Goal: Complete application form

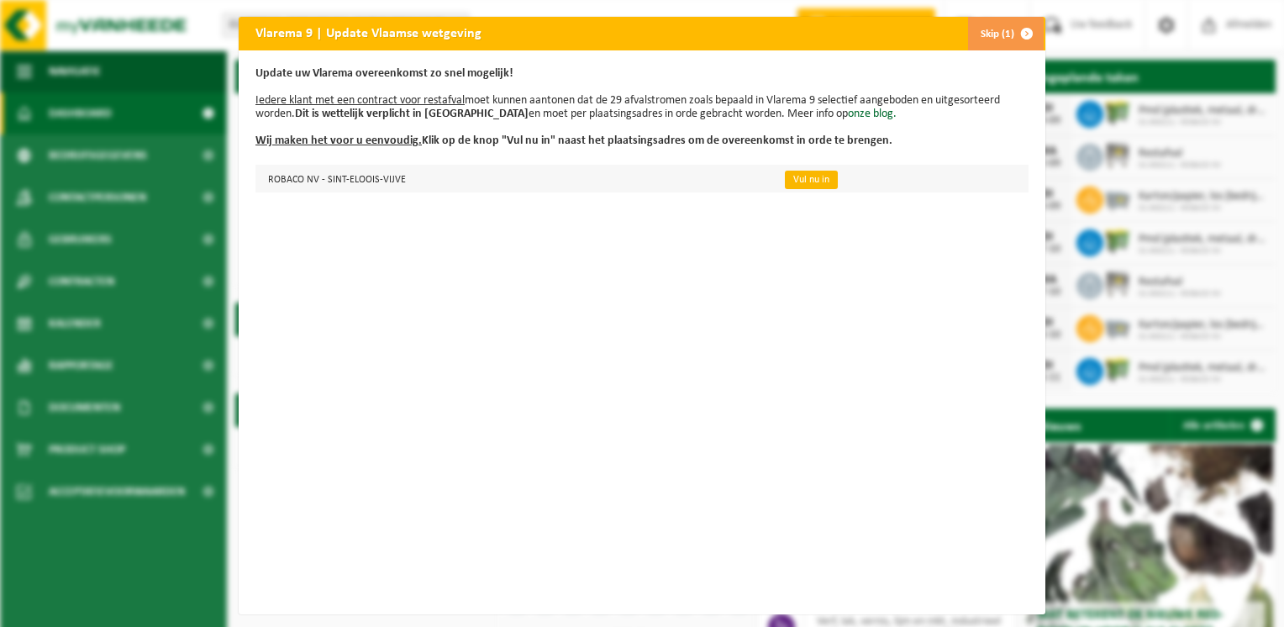
click at [791, 186] on link "Vul nu in" at bounding box center [811, 180] width 53 height 18
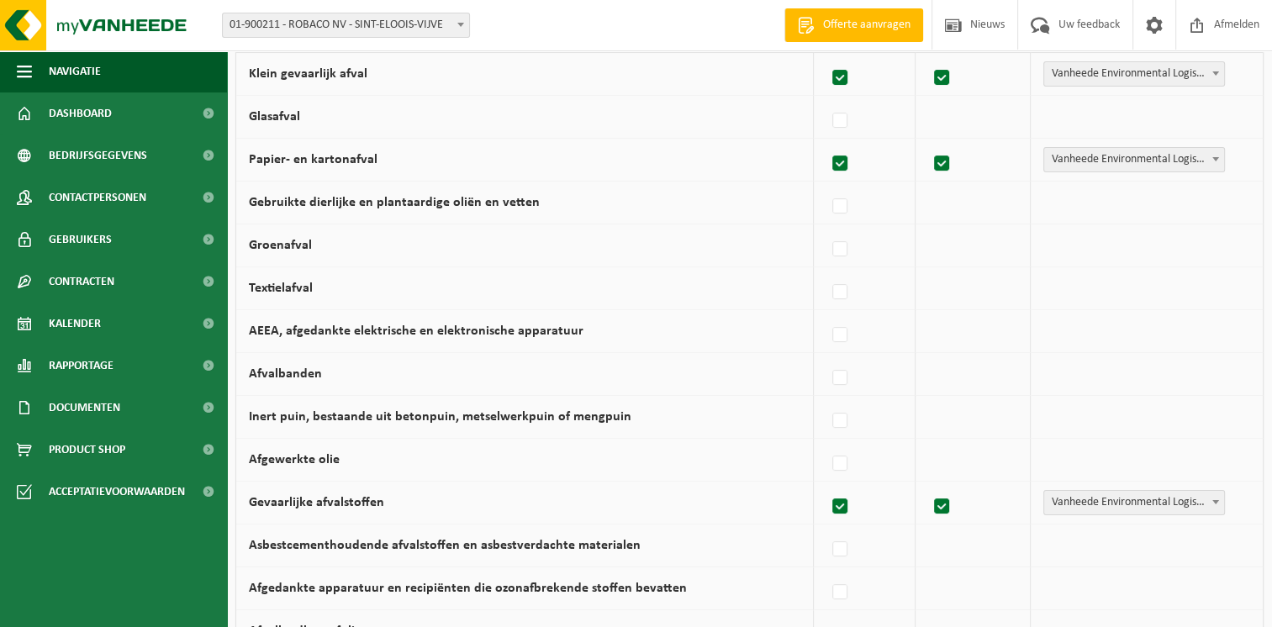
scroll to position [168, 0]
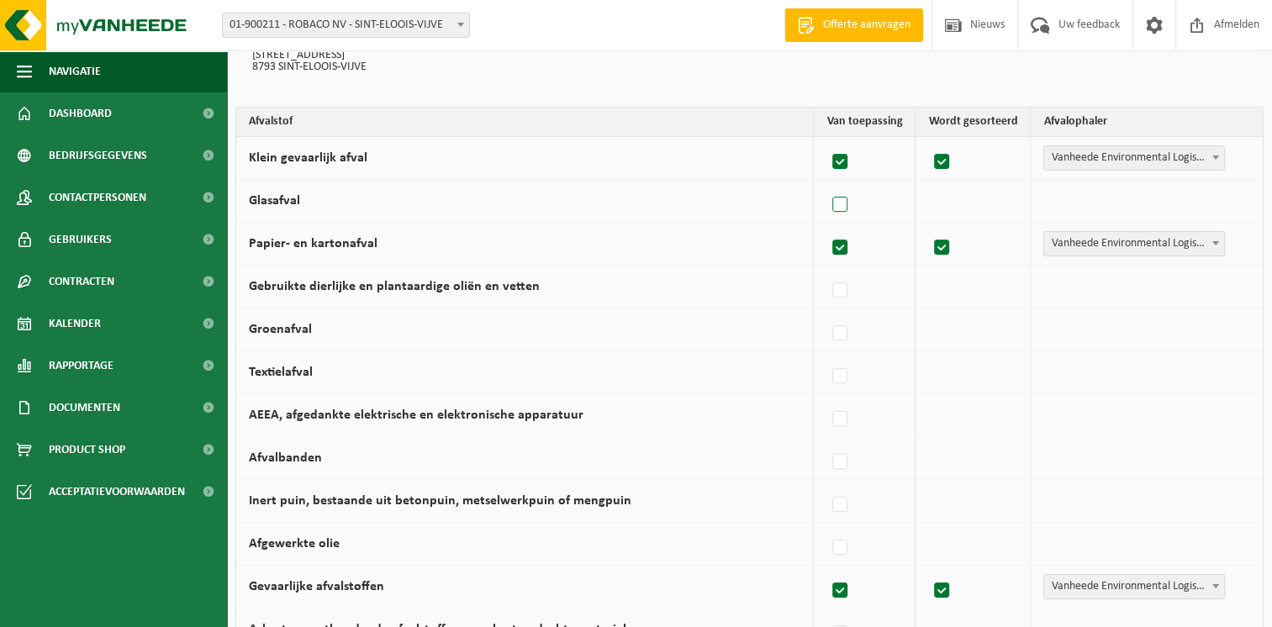
click at [849, 203] on label at bounding box center [841, 204] width 24 height 25
click at [826, 184] on input "Glasafval" at bounding box center [825, 183] width 1 height 1
checkbox input "true"
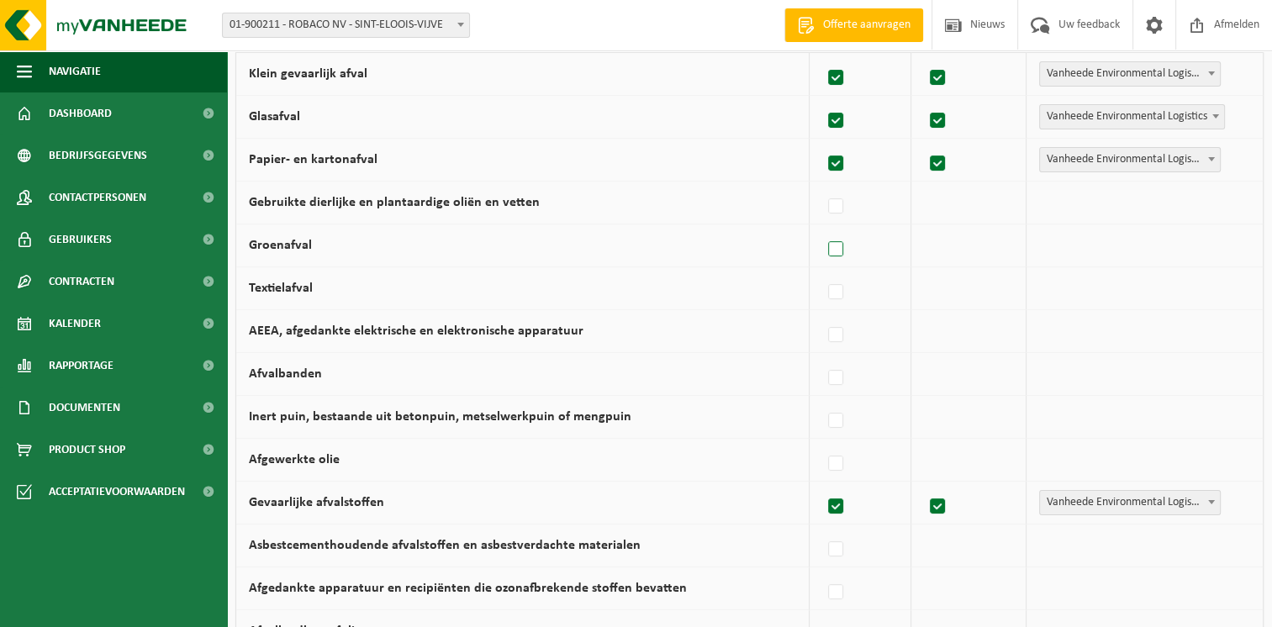
click at [838, 247] on label at bounding box center [837, 249] width 24 height 25
click at [822, 229] on input "Groenafval" at bounding box center [821, 228] width 1 height 1
checkbox input "true"
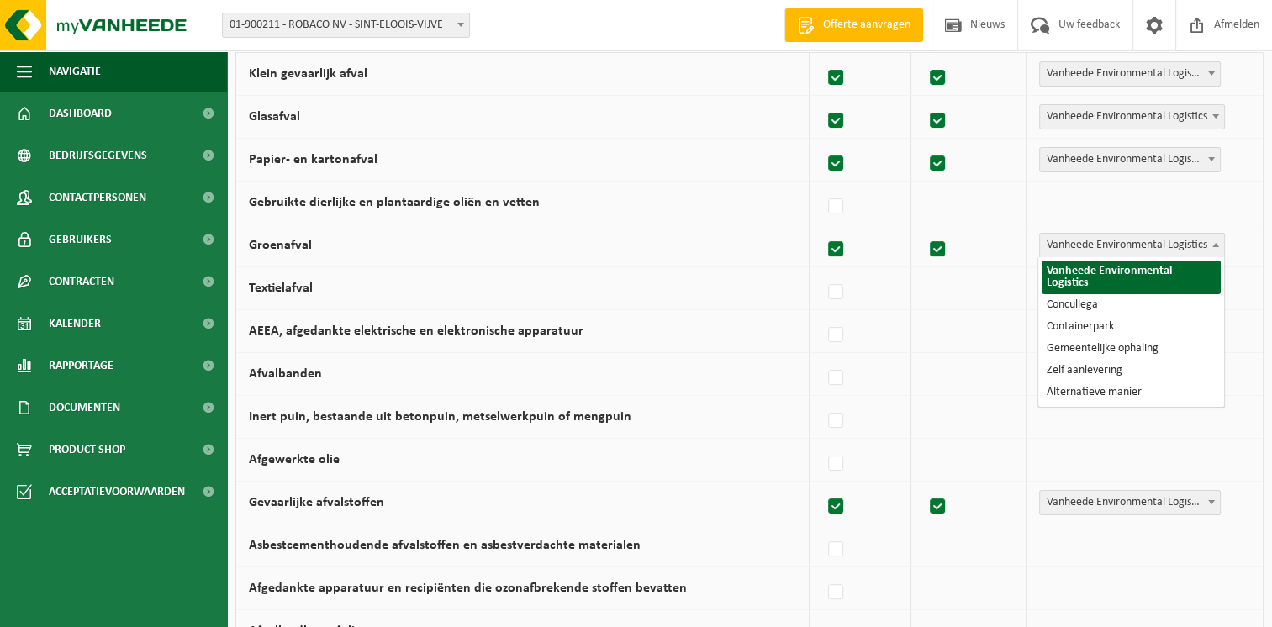
click at [1215, 243] on b at bounding box center [1215, 245] width 7 height 4
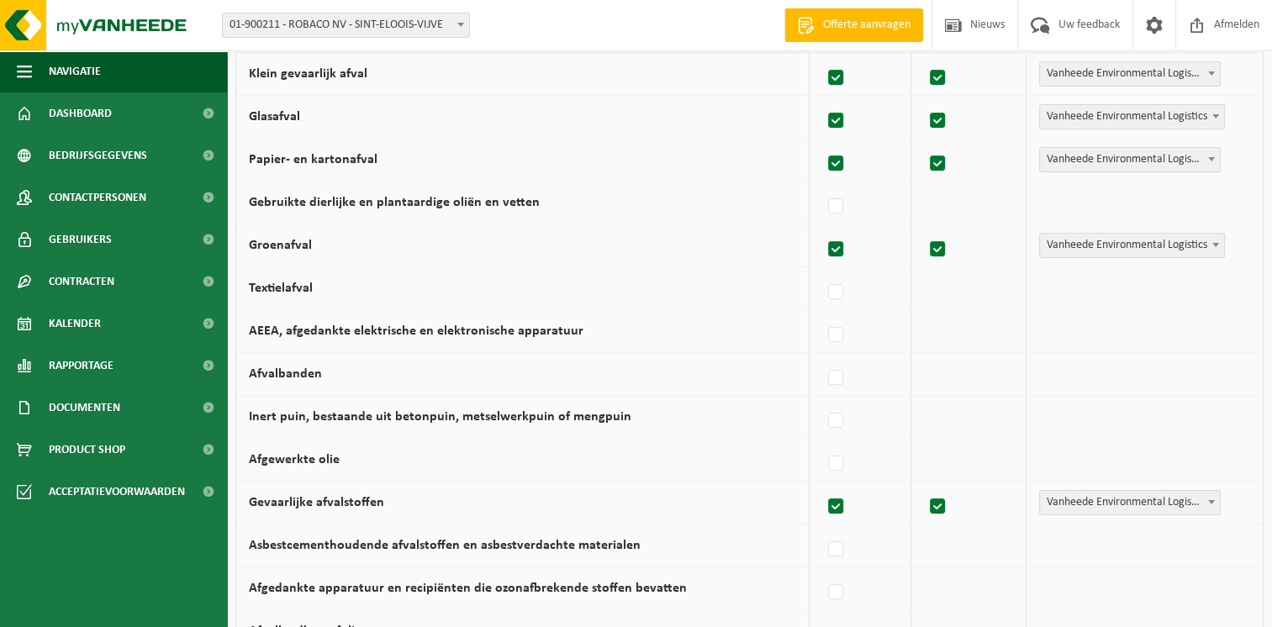
click at [838, 250] on label at bounding box center [837, 249] width 24 height 25
click at [822, 229] on input "Groenafval" at bounding box center [821, 228] width 1 height 1
checkbox input "false"
click at [833, 327] on label at bounding box center [837, 335] width 24 height 25
click at [822, 314] on input "AEEA, afgedankte elektrische en elektronische apparatuur" at bounding box center [821, 314] width 1 height 1
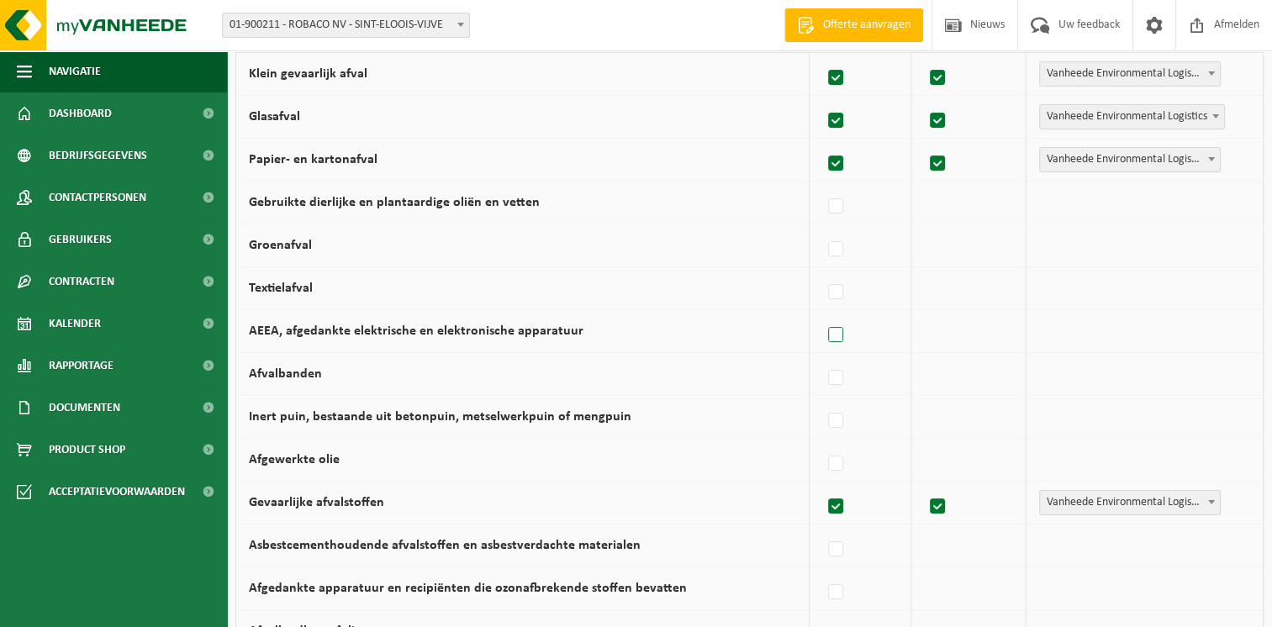
checkbox input "true"
click at [1220, 332] on span at bounding box center [1215, 330] width 17 height 22
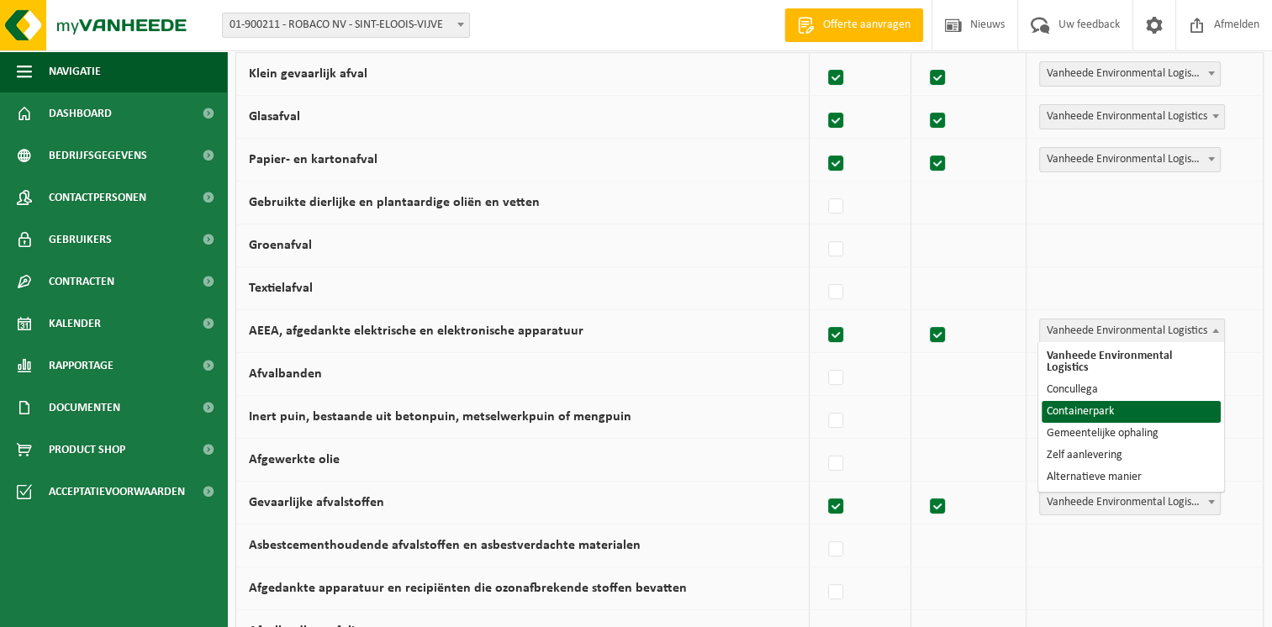
select select "Containerpark"
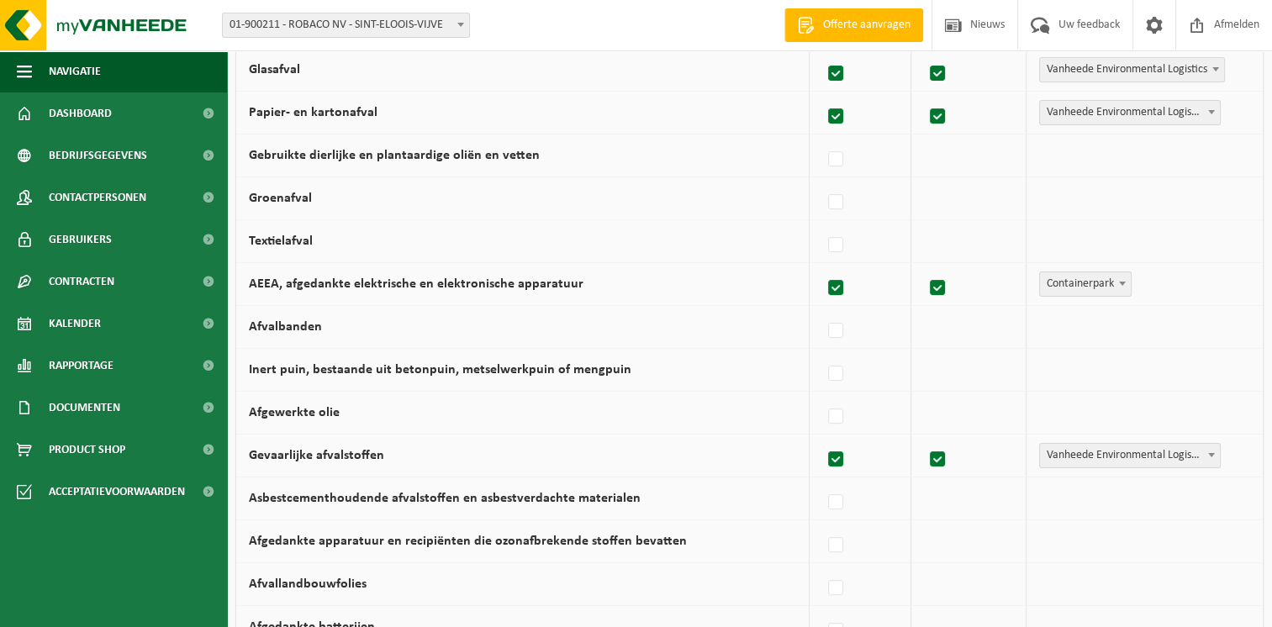
scroll to position [336, 0]
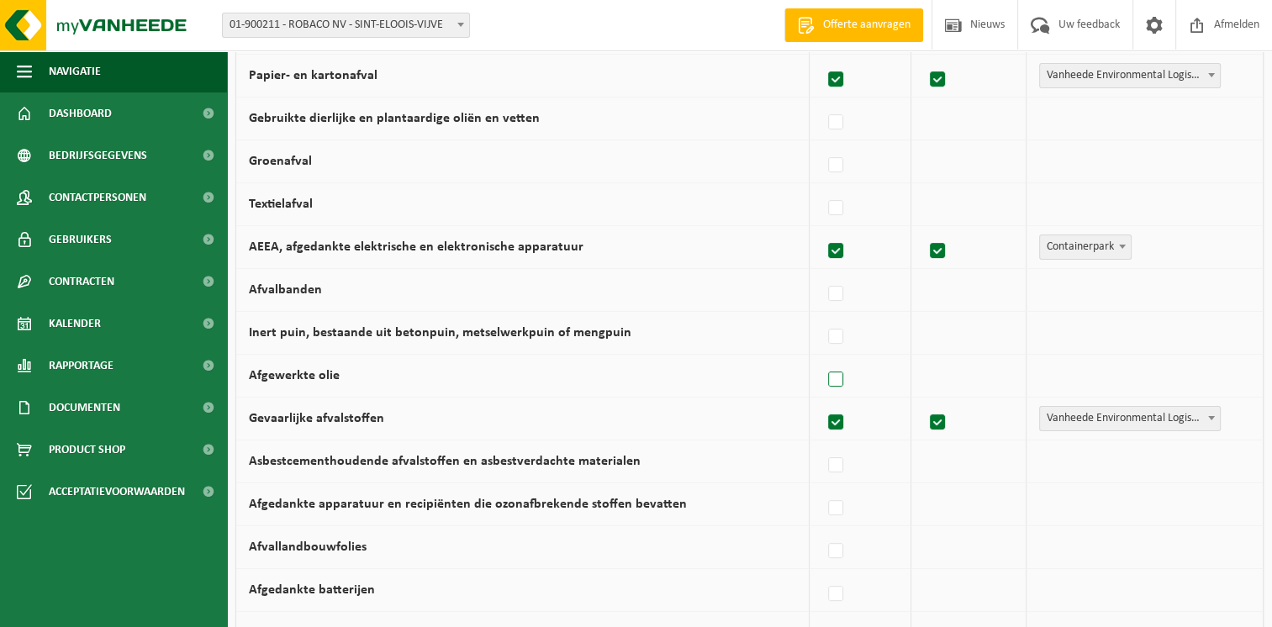
click at [836, 377] on label at bounding box center [837, 379] width 24 height 25
click at [822, 359] on input "Afgewerkte olie" at bounding box center [821, 358] width 1 height 1
checkbox input "true"
click at [1215, 373] on b at bounding box center [1215, 375] width 7 height 4
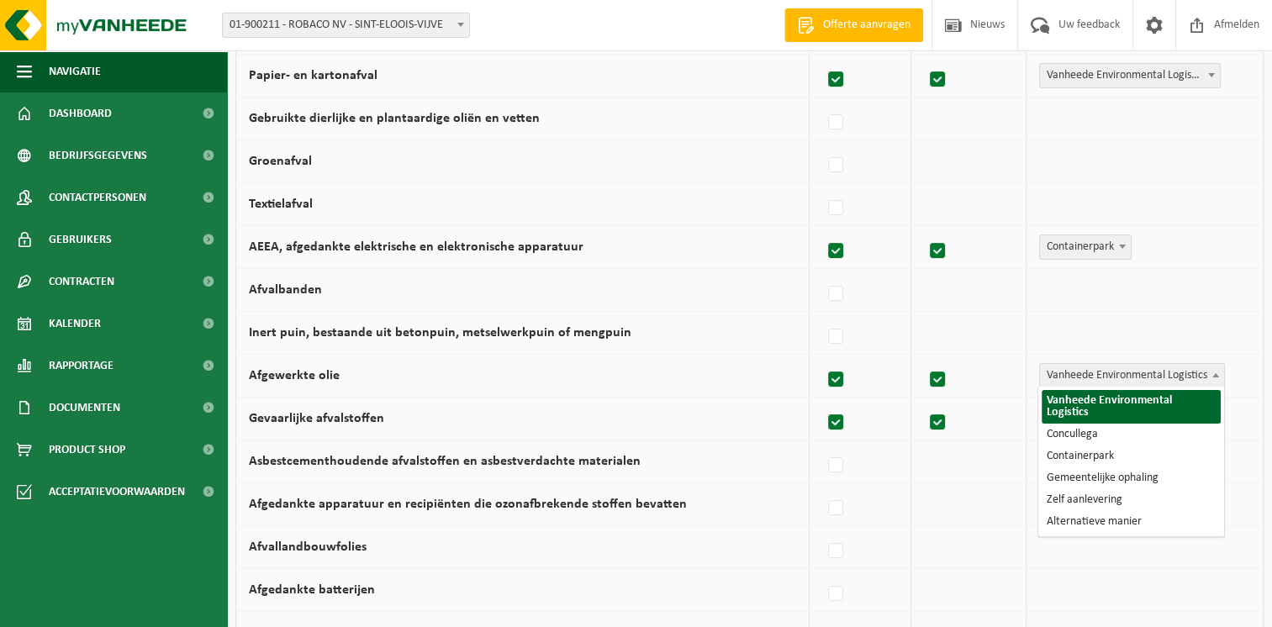
click at [1197, 331] on td "Vanheede Environmental Logistics Concullega Containerpark Gemeentelijke ophalin…" at bounding box center [1144, 333] width 236 height 43
click at [1214, 373] on b at bounding box center [1215, 375] width 7 height 4
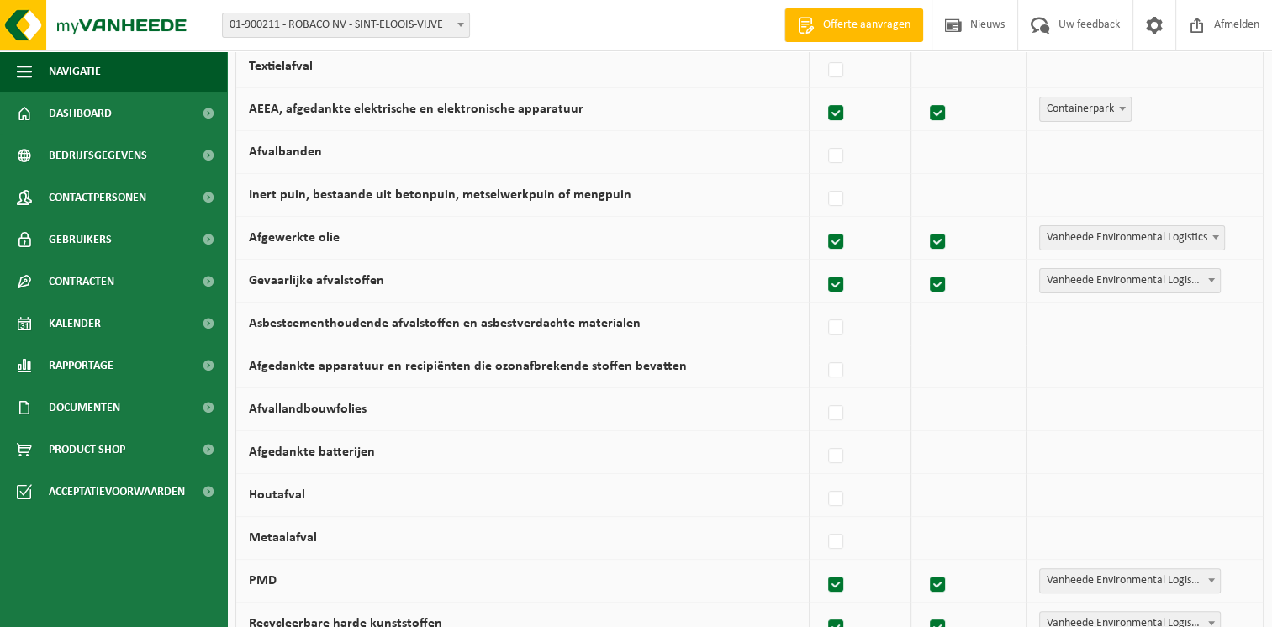
scroll to position [504, 0]
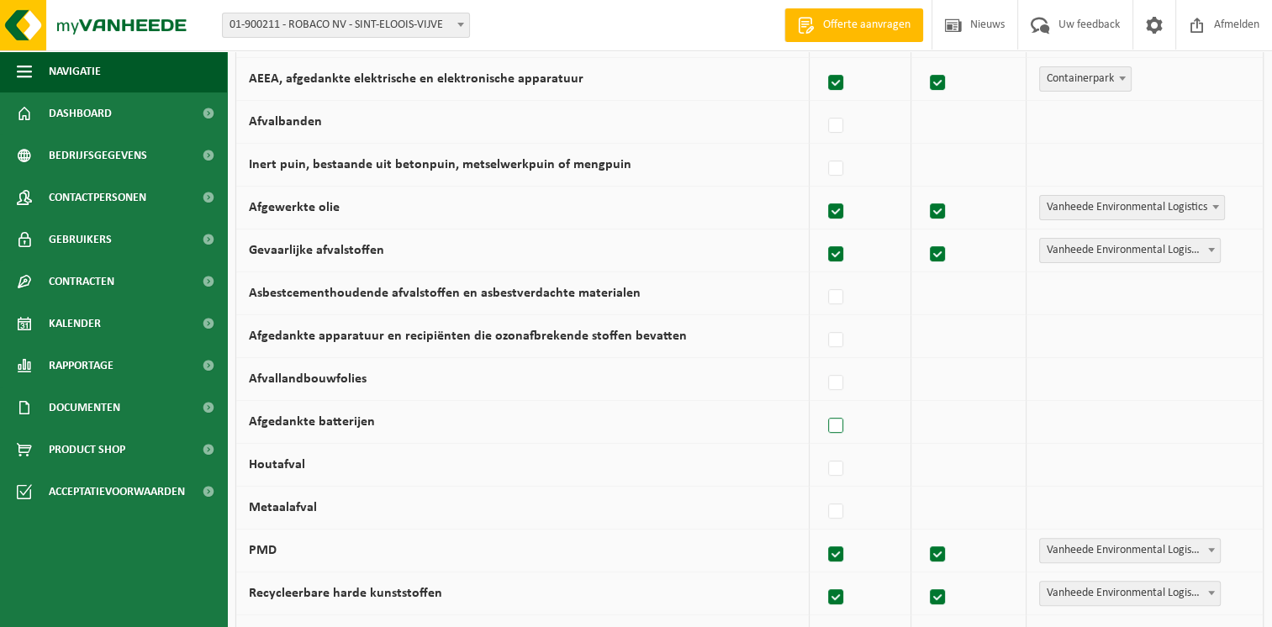
click at [844, 426] on label at bounding box center [837, 426] width 24 height 25
click at [822, 405] on input "Afgedankte batterijen" at bounding box center [821, 404] width 1 height 1
checkbox input "true"
click at [1216, 420] on span at bounding box center [1215, 421] width 17 height 22
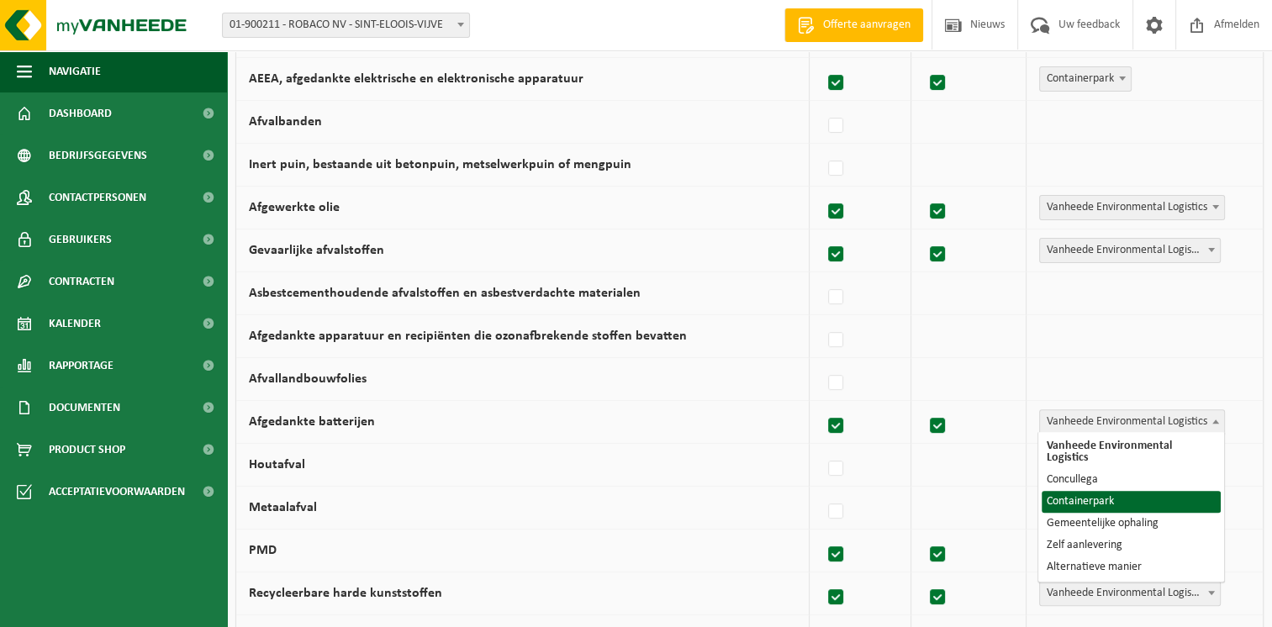
select select "Containerpark"
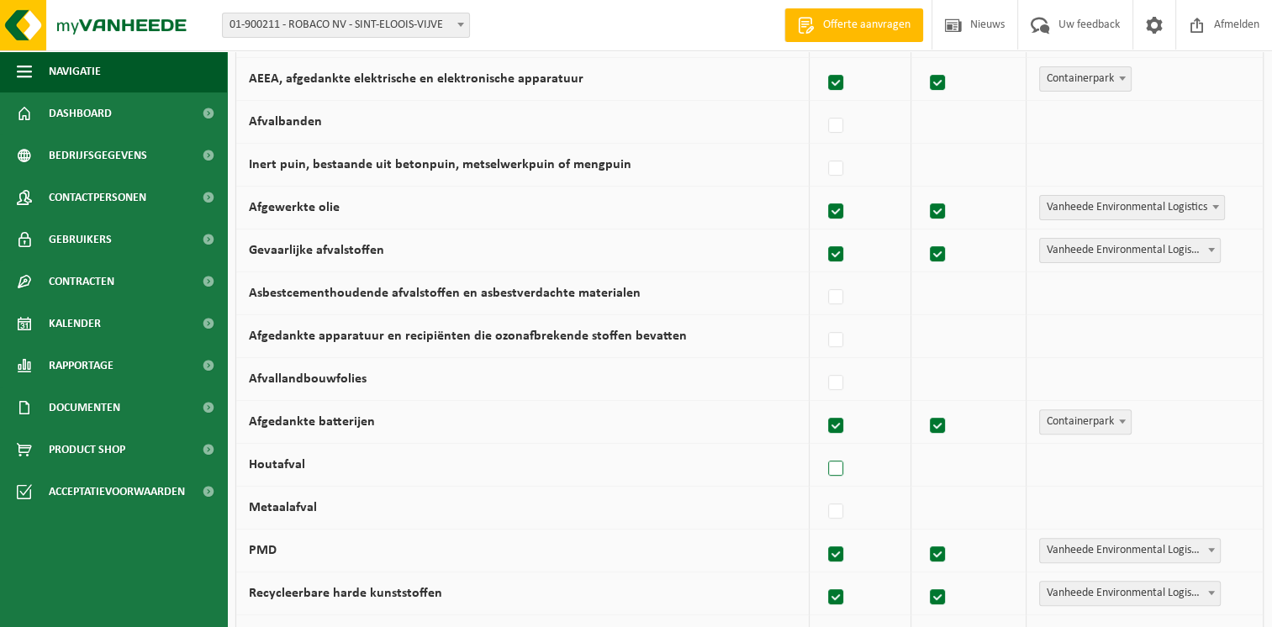
click at [837, 464] on label at bounding box center [837, 468] width 24 height 25
click at [822, 448] on input "Houtafval" at bounding box center [821, 447] width 1 height 1
checkbox input "true"
click at [1209, 463] on span at bounding box center [1215, 464] width 17 height 22
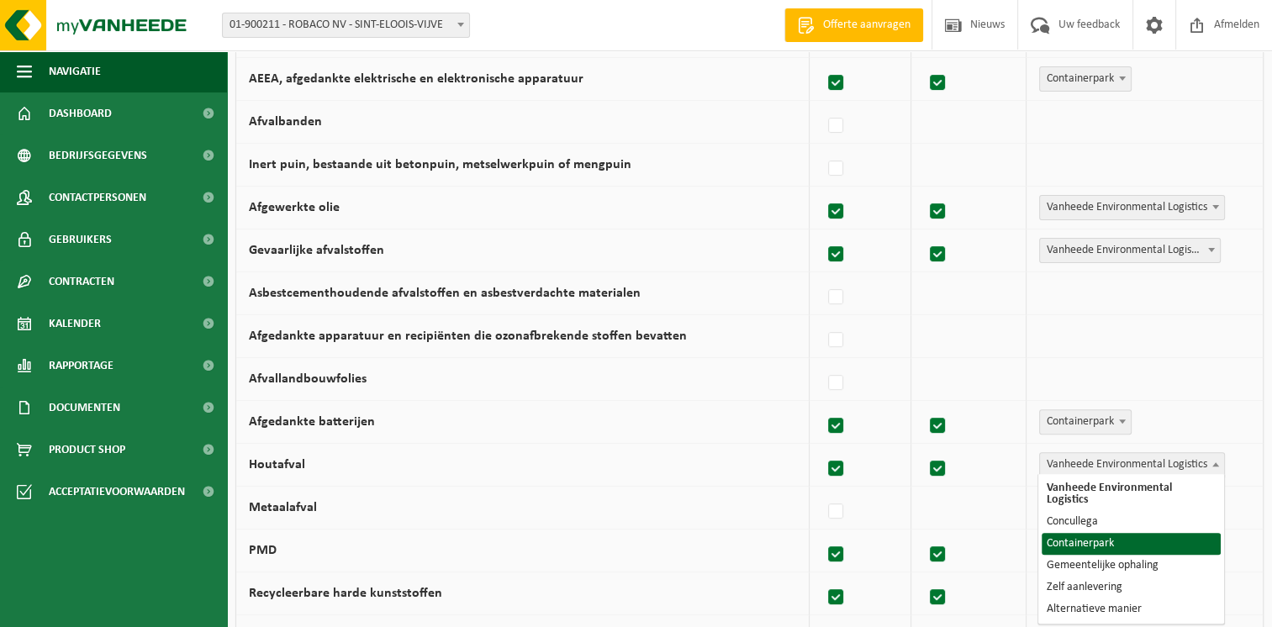
select select "Containerpark"
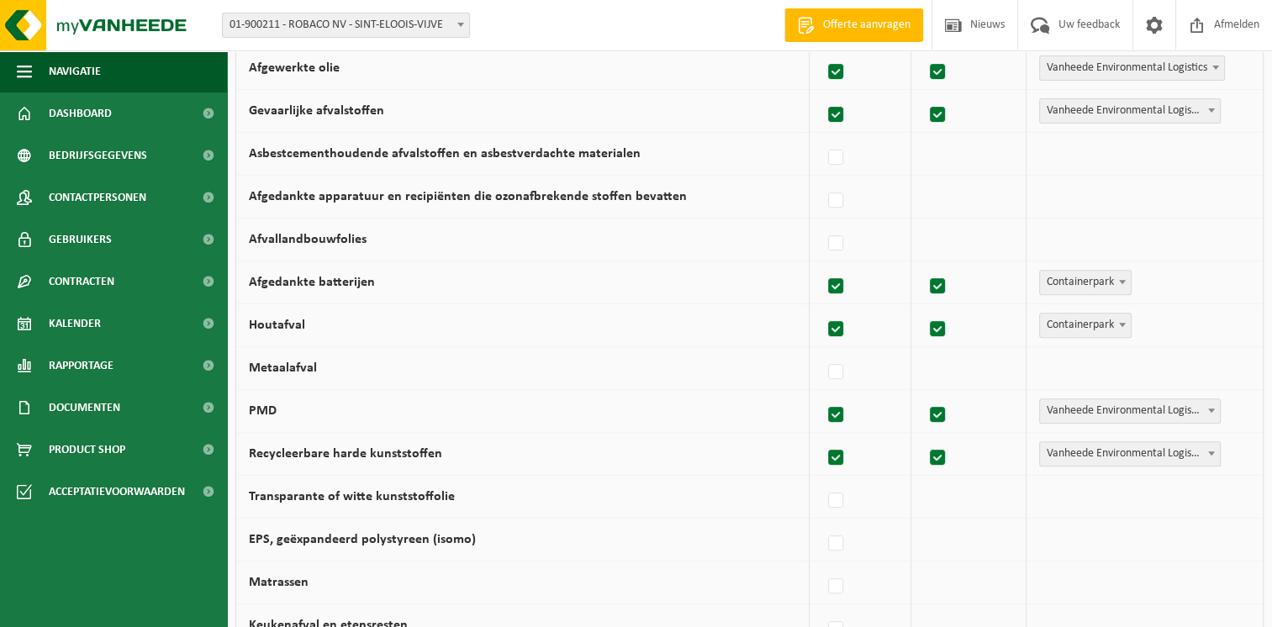
scroll to position [672, 0]
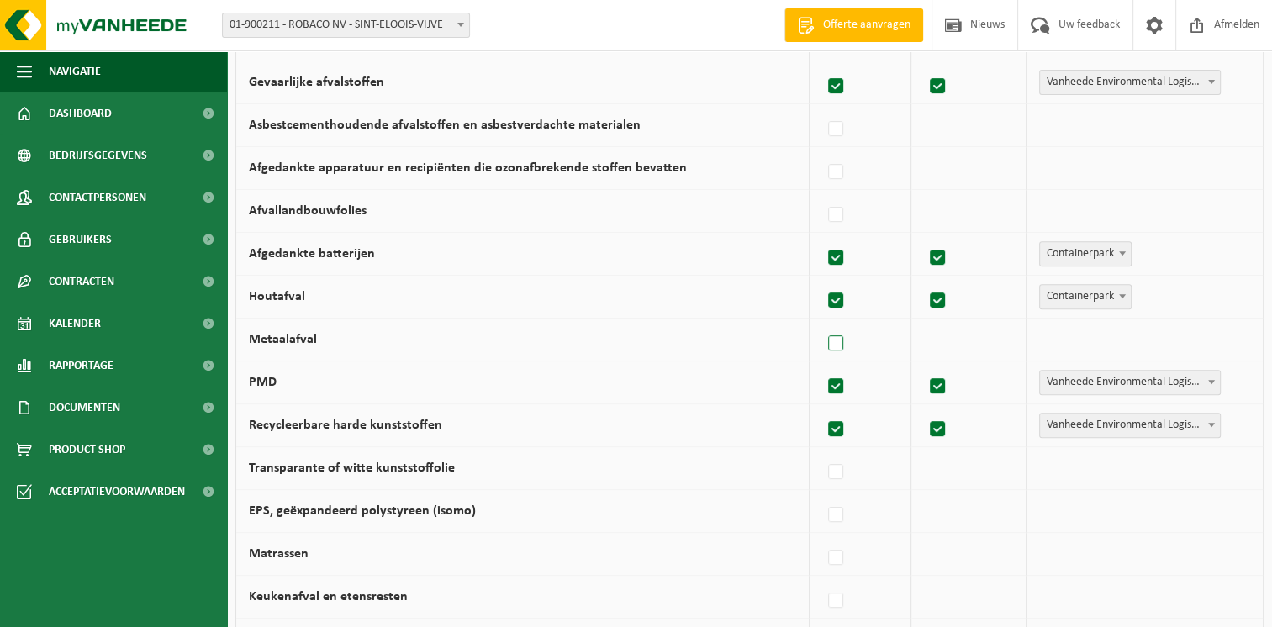
click at [837, 347] on label at bounding box center [837, 343] width 24 height 25
click at [822, 323] on input "Metaalafval" at bounding box center [821, 322] width 1 height 1
checkbox input "true"
click at [1218, 338] on span at bounding box center [1215, 339] width 17 height 22
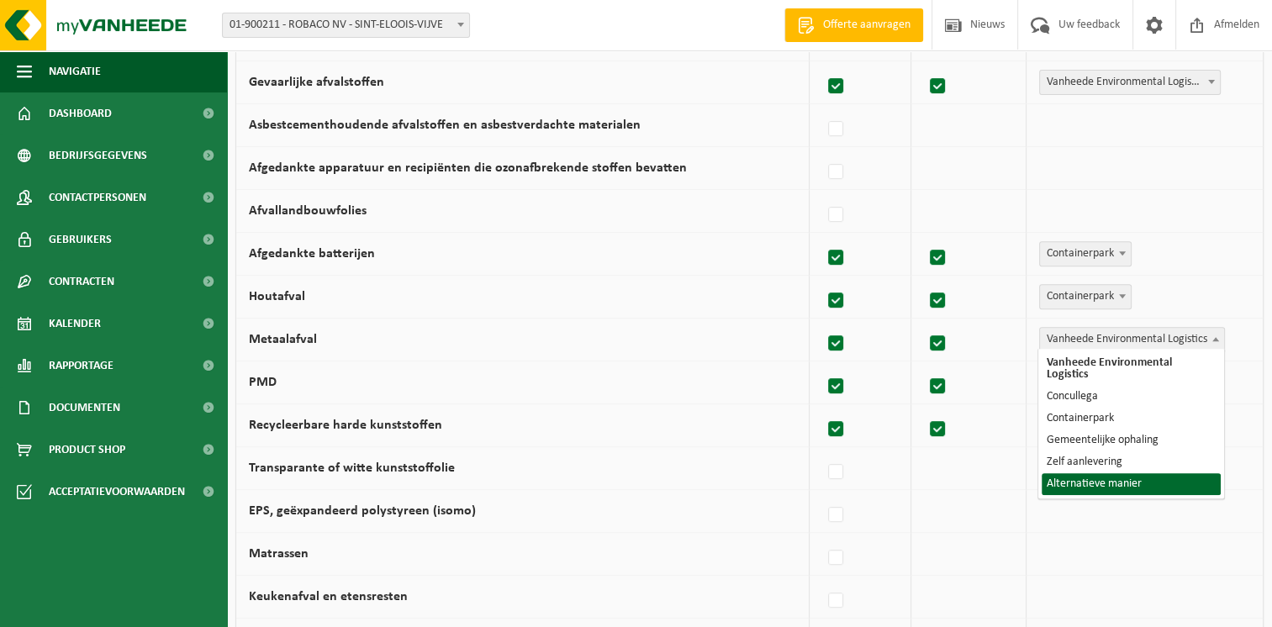
select select "Alternatieve manier"
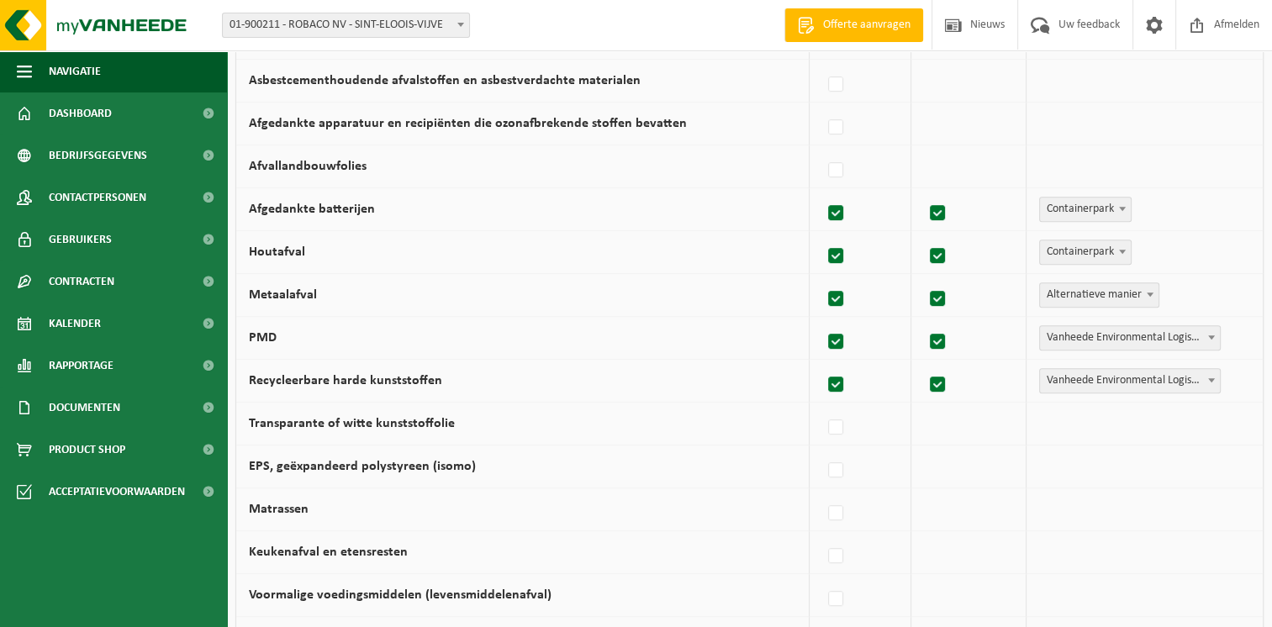
scroll to position [756, 0]
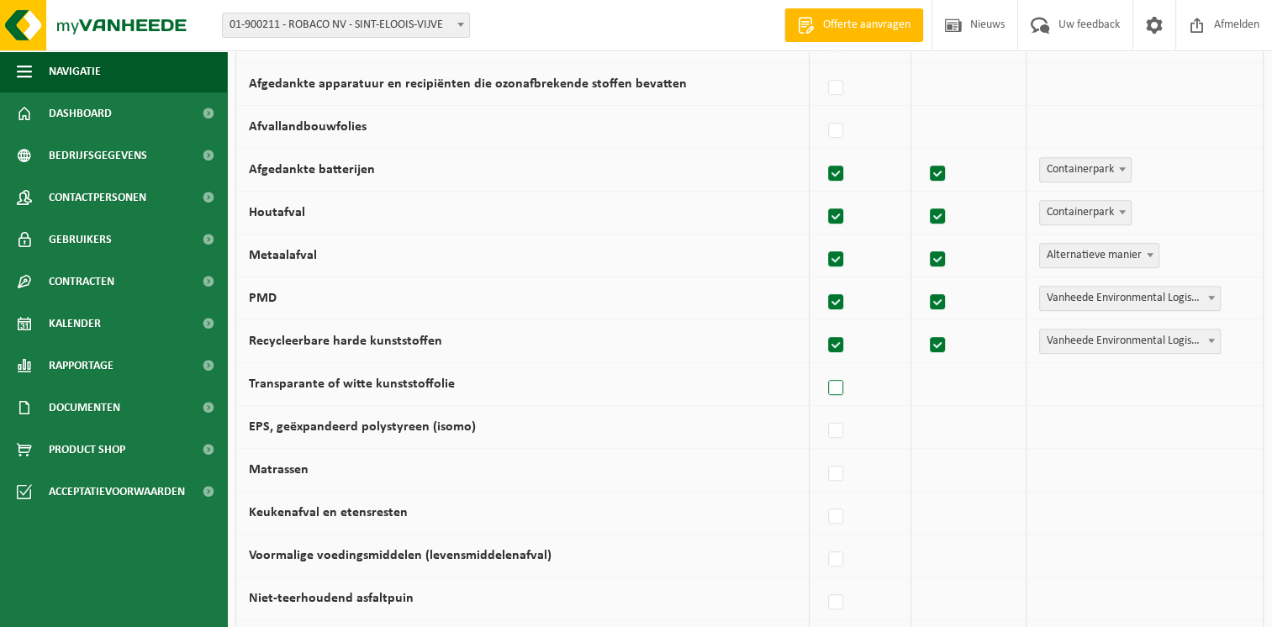
click at [840, 382] on label at bounding box center [837, 388] width 24 height 25
click at [822, 367] on input "Transparante of witte kunststoffolie" at bounding box center [821, 366] width 1 height 1
checkbox input "true"
click at [1220, 382] on span at bounding box center [1215, 383] width 17 height 22
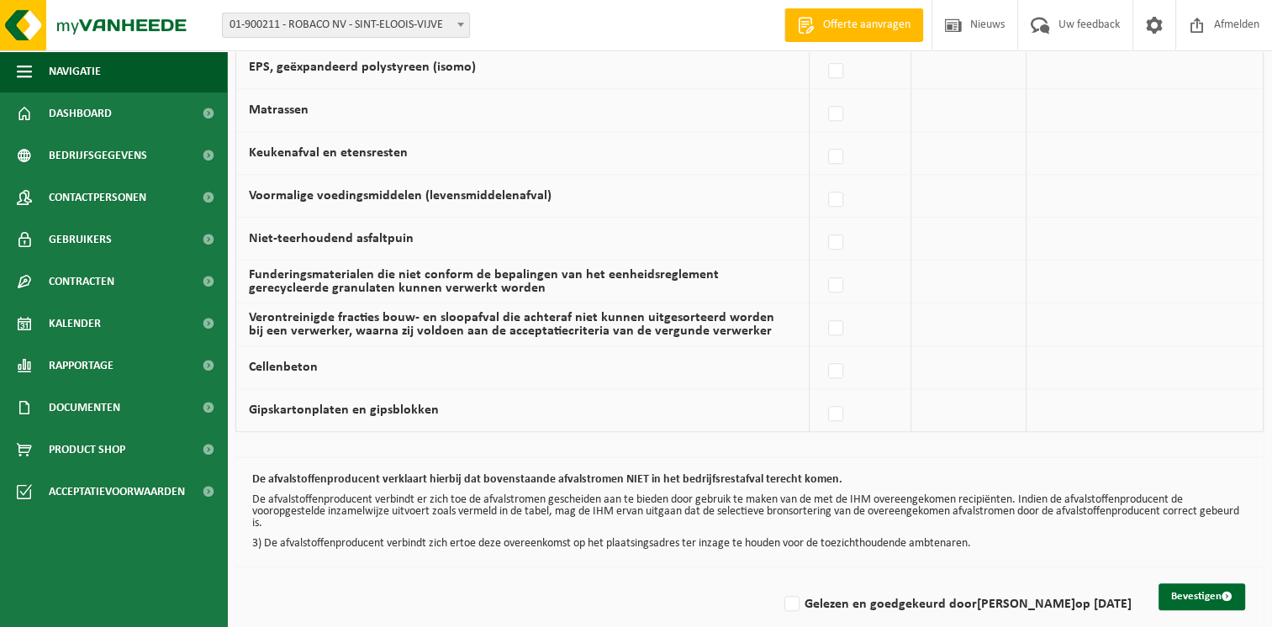
scroll to position [1134, 0]
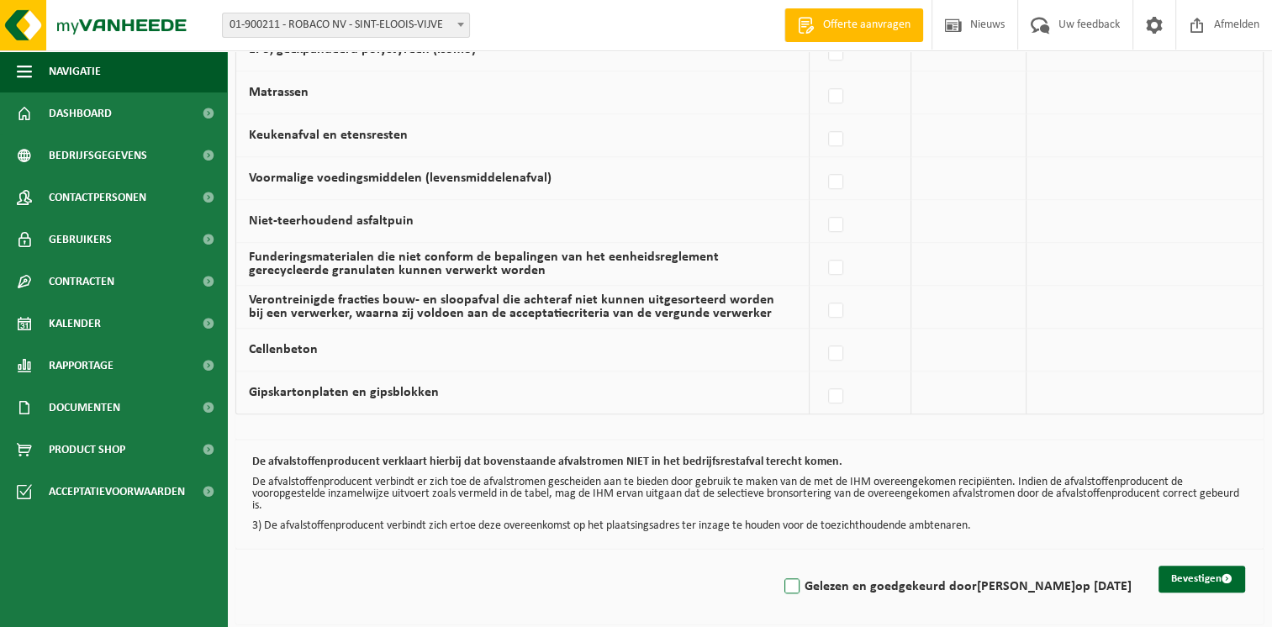
click at [797, 580] on label "Gelezen en goedgekeurd door Julie Vermote op 04/09/25" at bounding box center [956, 586] width 350 height 25
click at [778, 566] on input "Gelezen en goedgekeurd door Julie Vermote op 04/09/25" at bounding box center [777, 565] width 1 height 1
checkbox input "true"
click at [1193, 572] on button "Bevestigen" at bounding box center [1201, 579] width 87 height 27
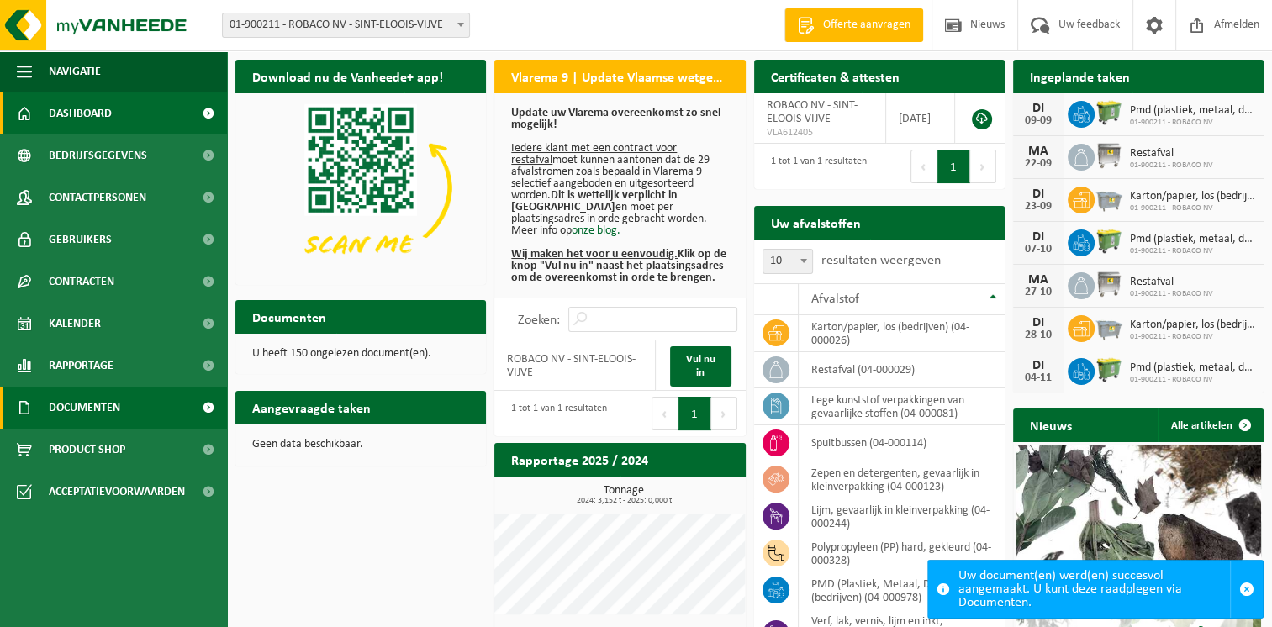
click at [91, 405] on span "Documenten" at bounding box center [84, 408] width 71 height 42
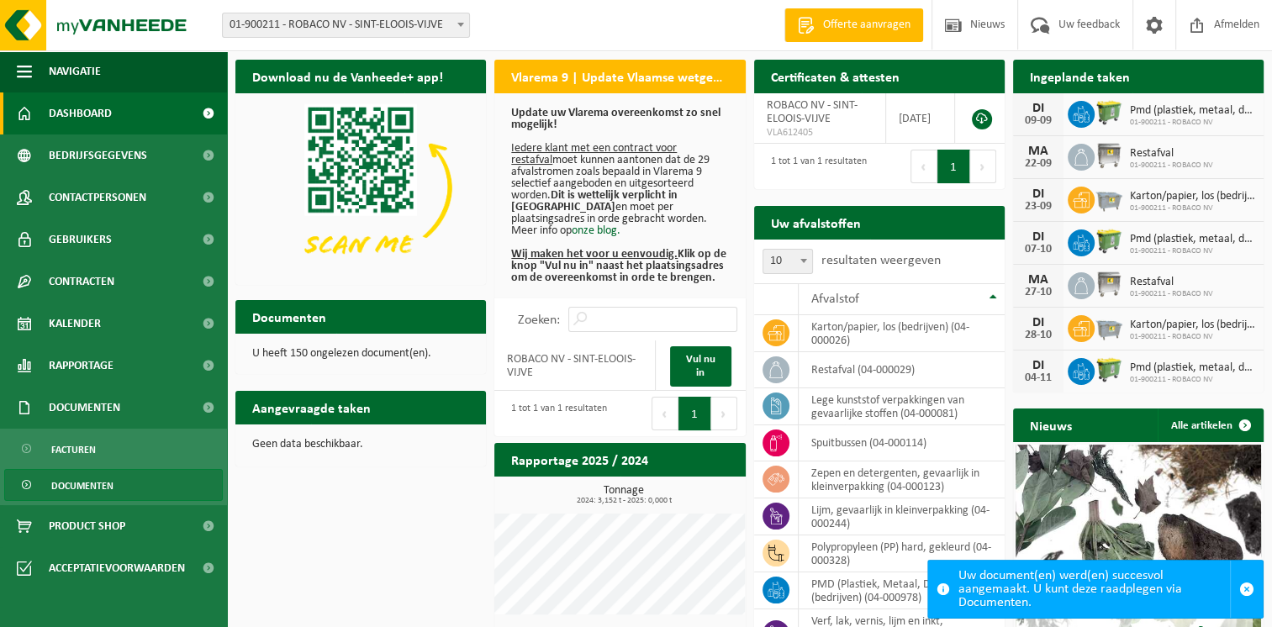
click at [59, 478] on span "Documenten" at bounding box center [82, 486] width 62 height 32
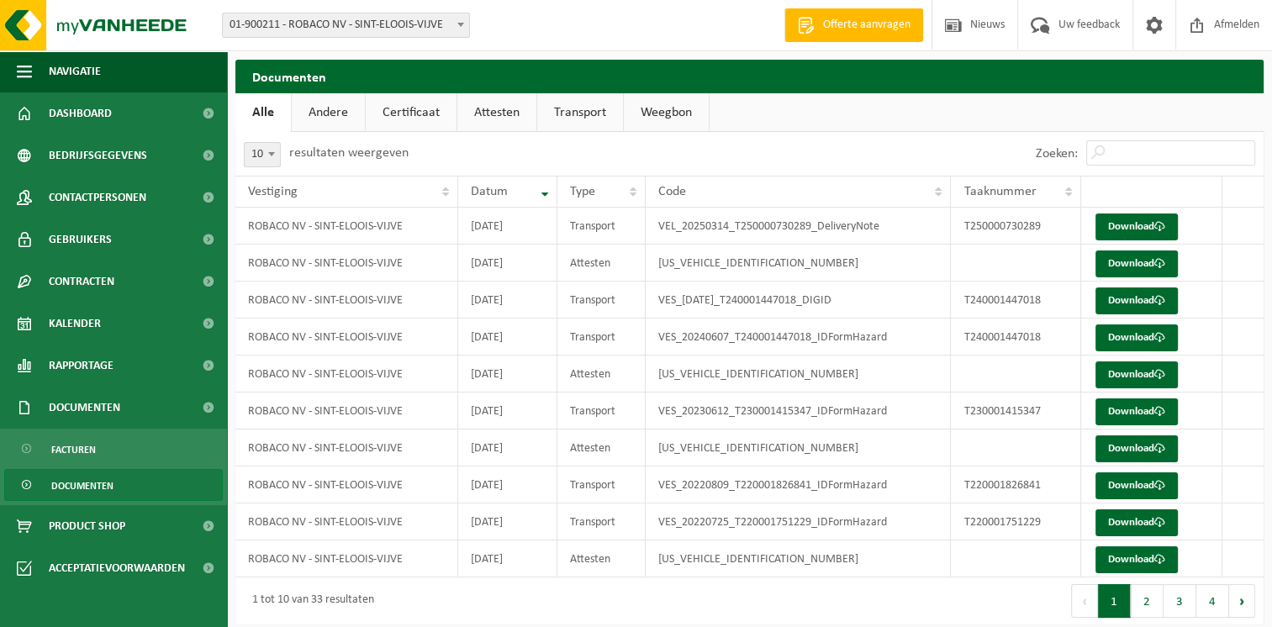
click at [316, 108] on link "Andere" at bounding box center [328, 112] width 73 height 39
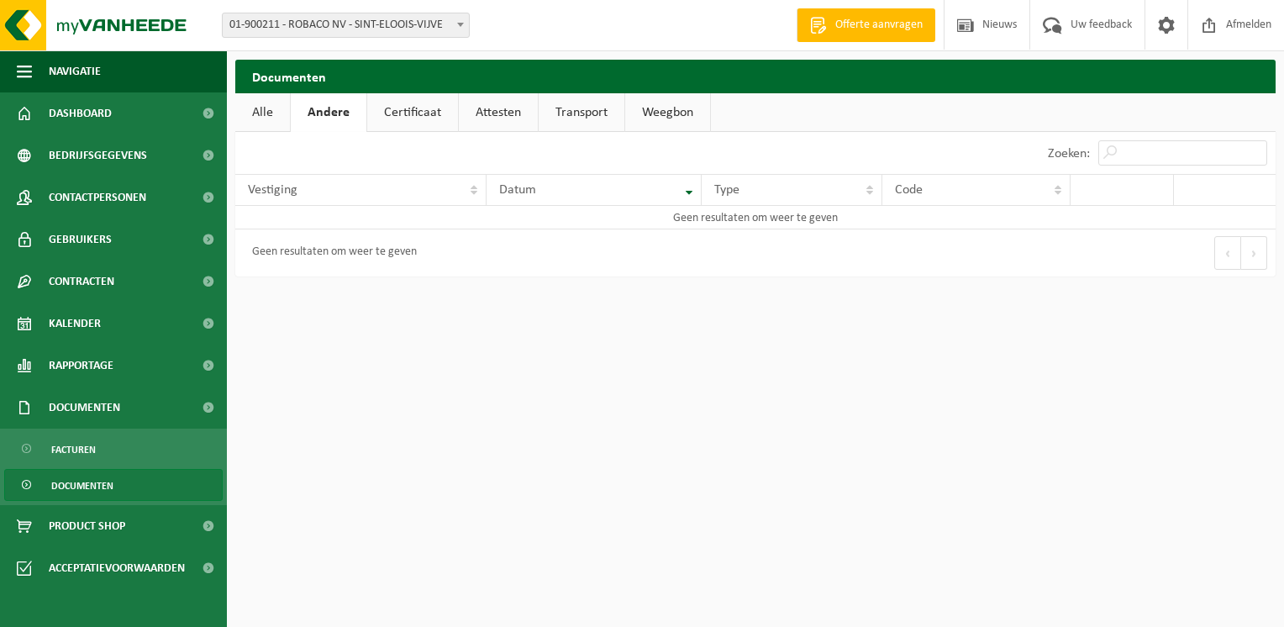
click at [387, 112] on link "Certificaat" at bounding box center [412, 112] width 91 height 39
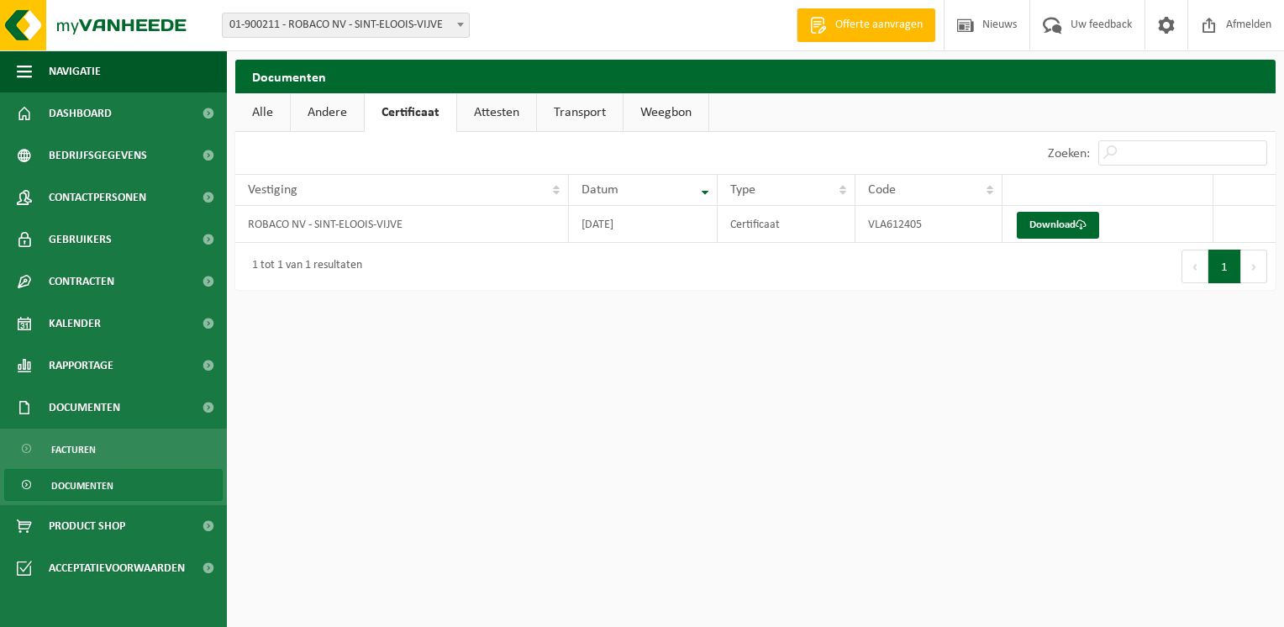
click at [476, 108] on link "Attesten" at bounding box center [496, 112] width 79 height 39
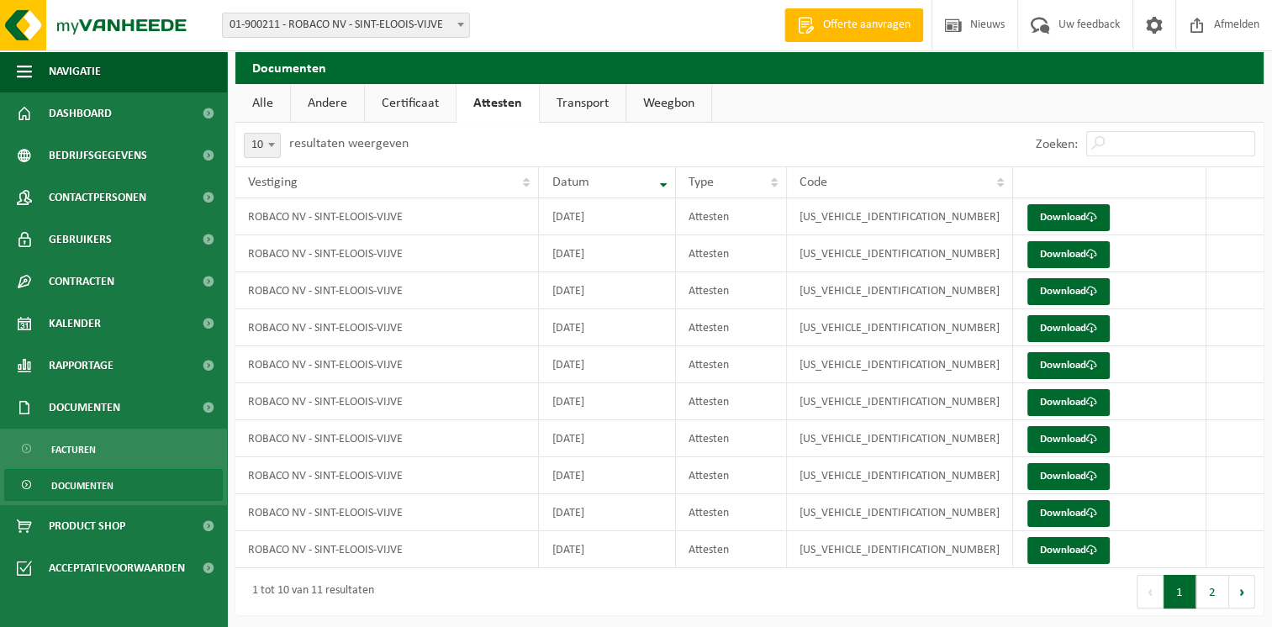
scroll to position [12, 0]
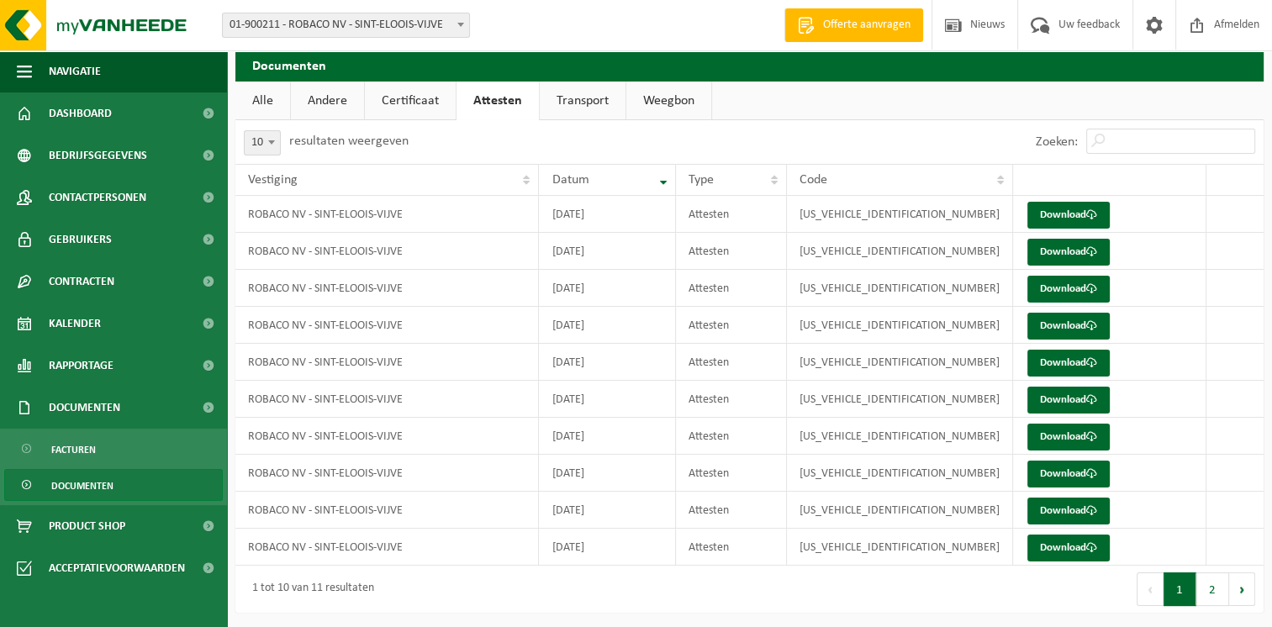
click at [275, 142] on span at bounding box center [271, 142] width 17 height 22
drag, startPoint x: 256, startPoint y: 188, endPoint x: 266, endPoint y: 187, distance: 10.2
select select "25"
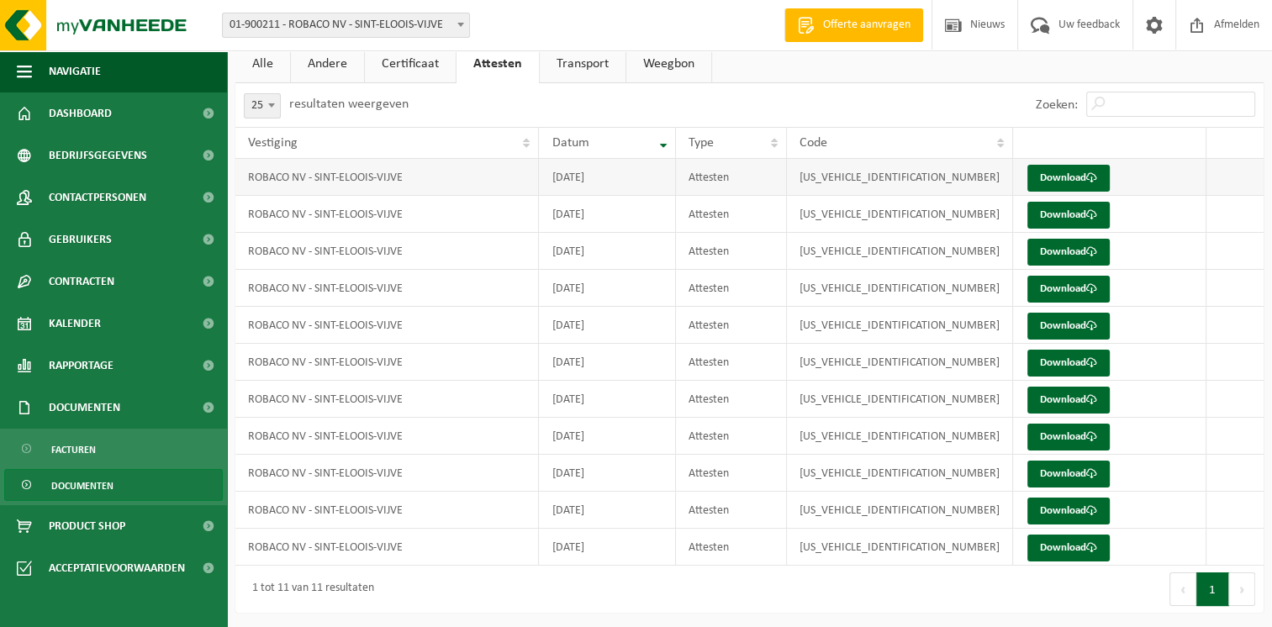
scroll to position [0, 0]
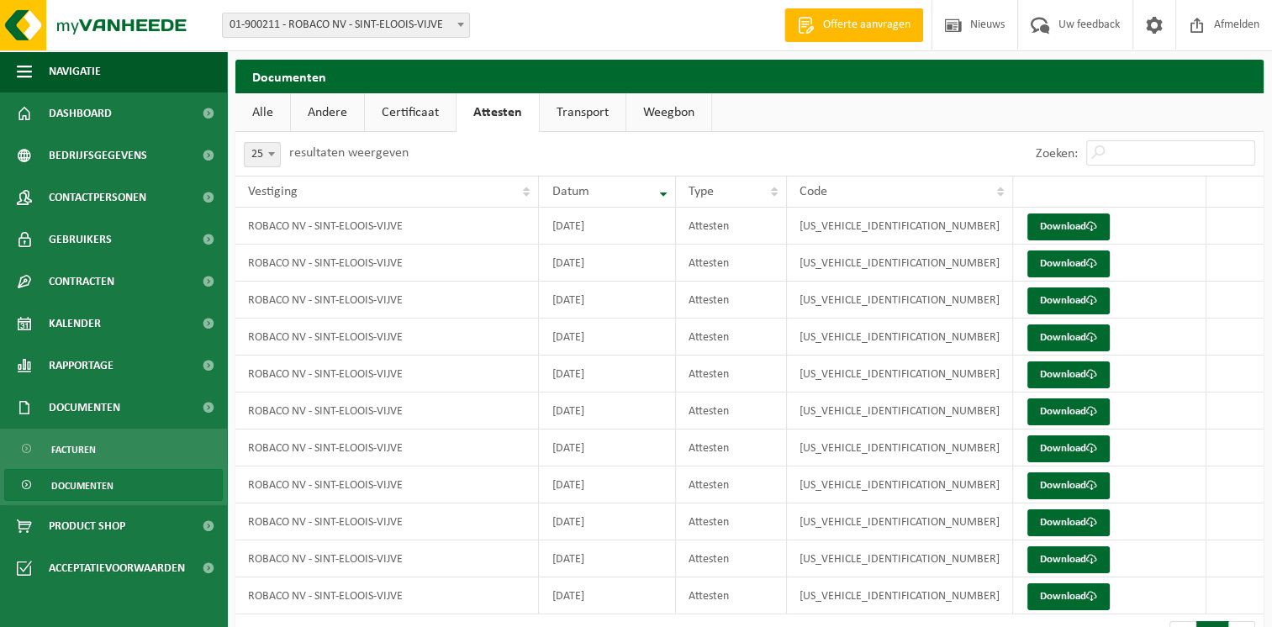
click at [654, 109] on link "Weegbon" at bounding box center [668, 112] width 85 height 39
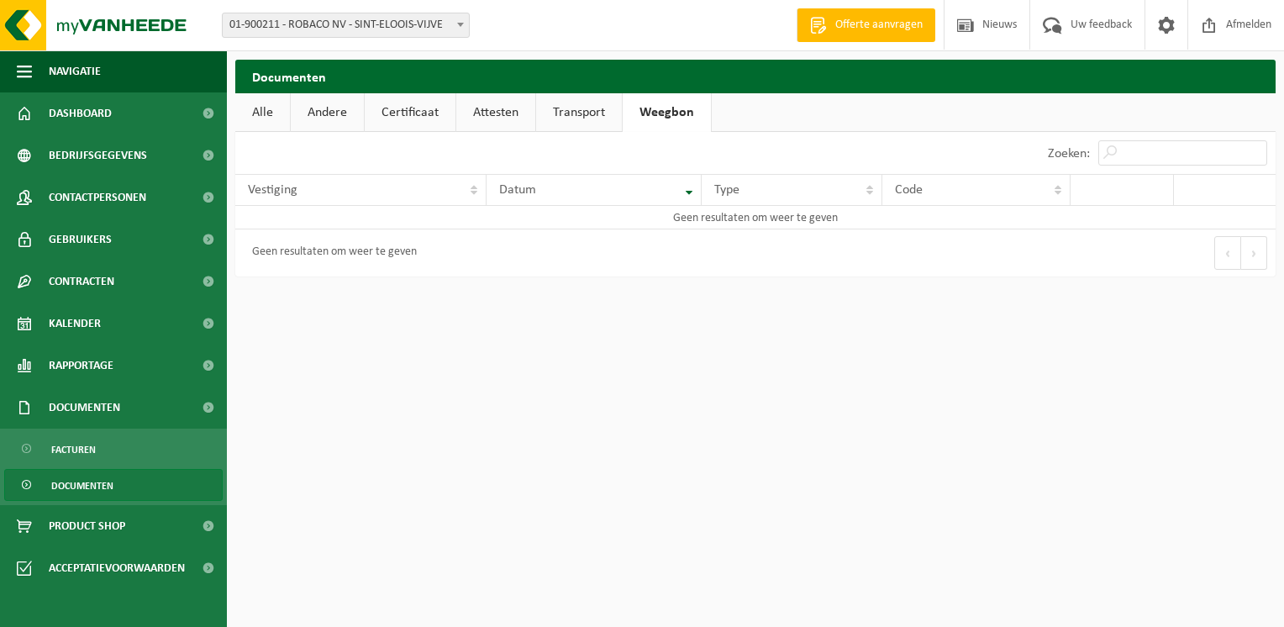
click at [569, 117] on link "Transport" at bounding box center [579, 112] width 86 height 39
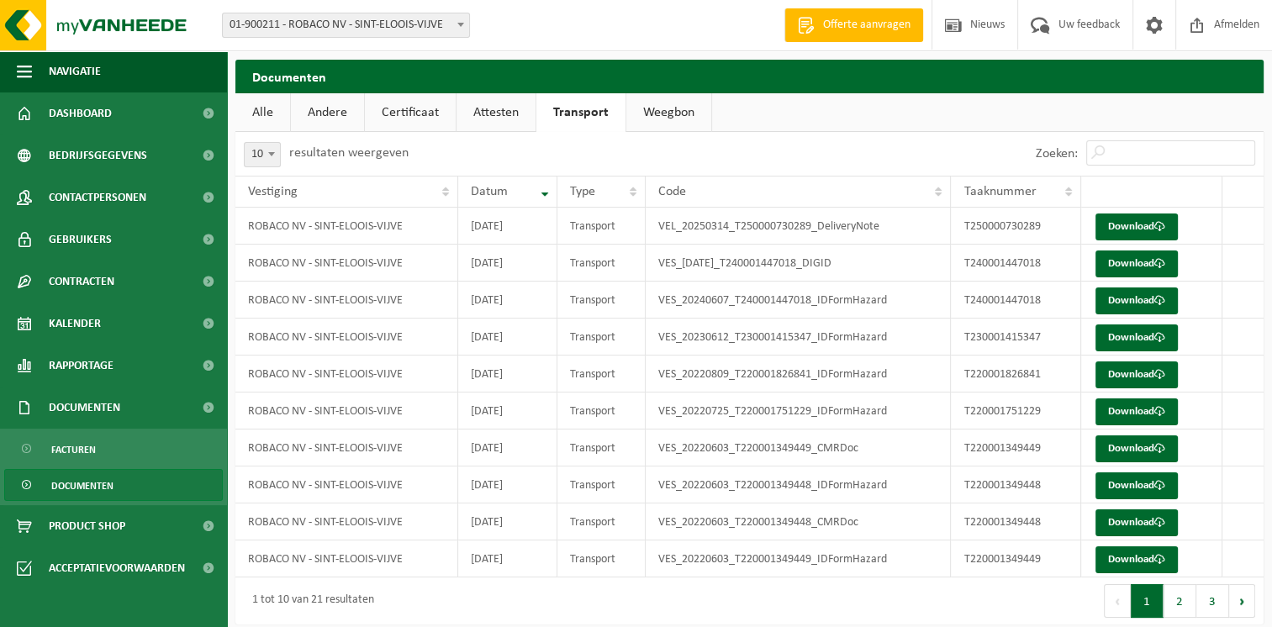
click at [279, 111] on link "Alle" at bounding box center [262, 112] width 55 height 39
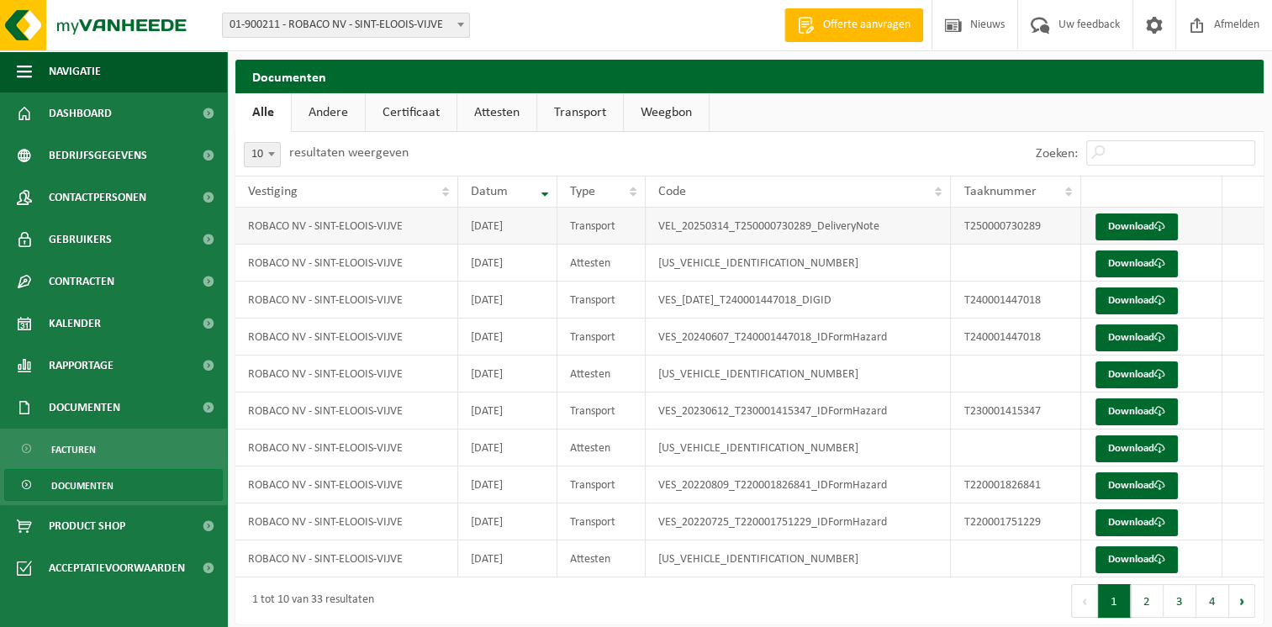
scroll to position [12, 0]
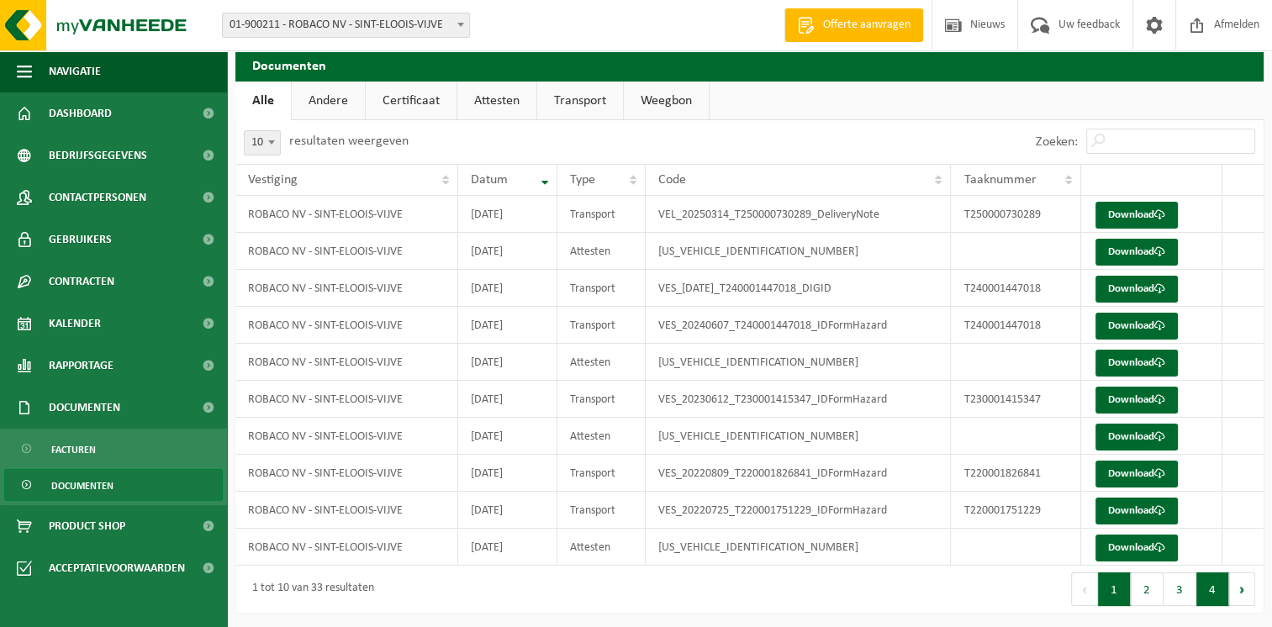
click at [1220, 585] on button "4" at bounding box center [1212, 589] width 33 height 34
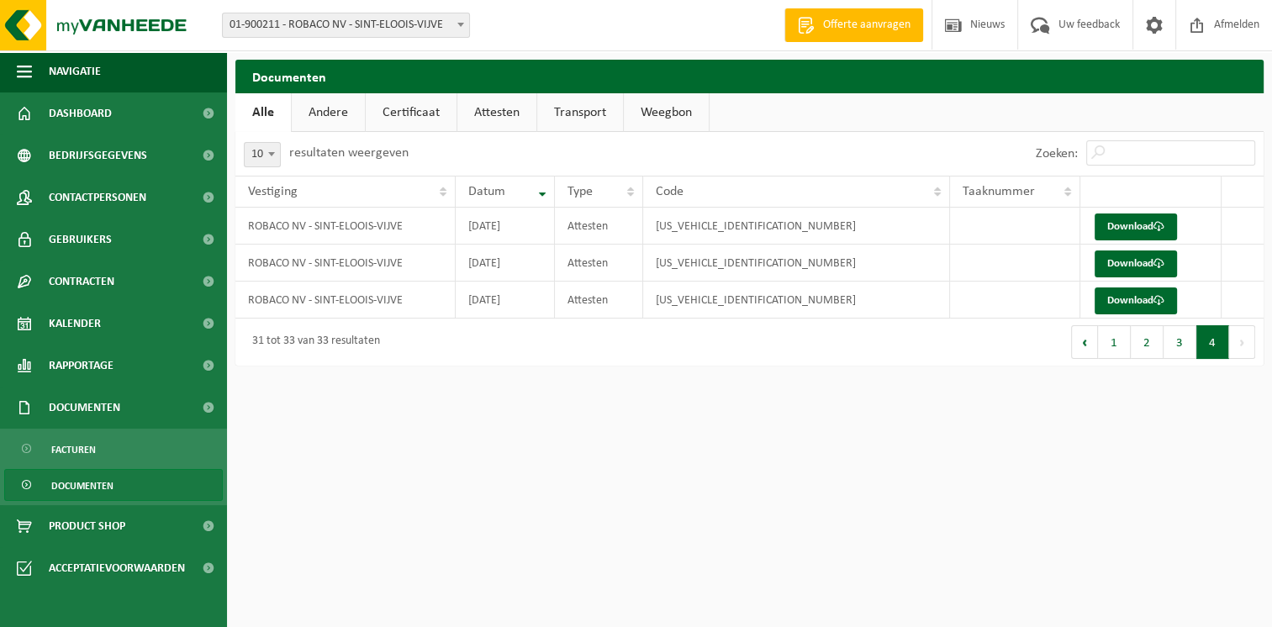
scroll to position [0, 0]
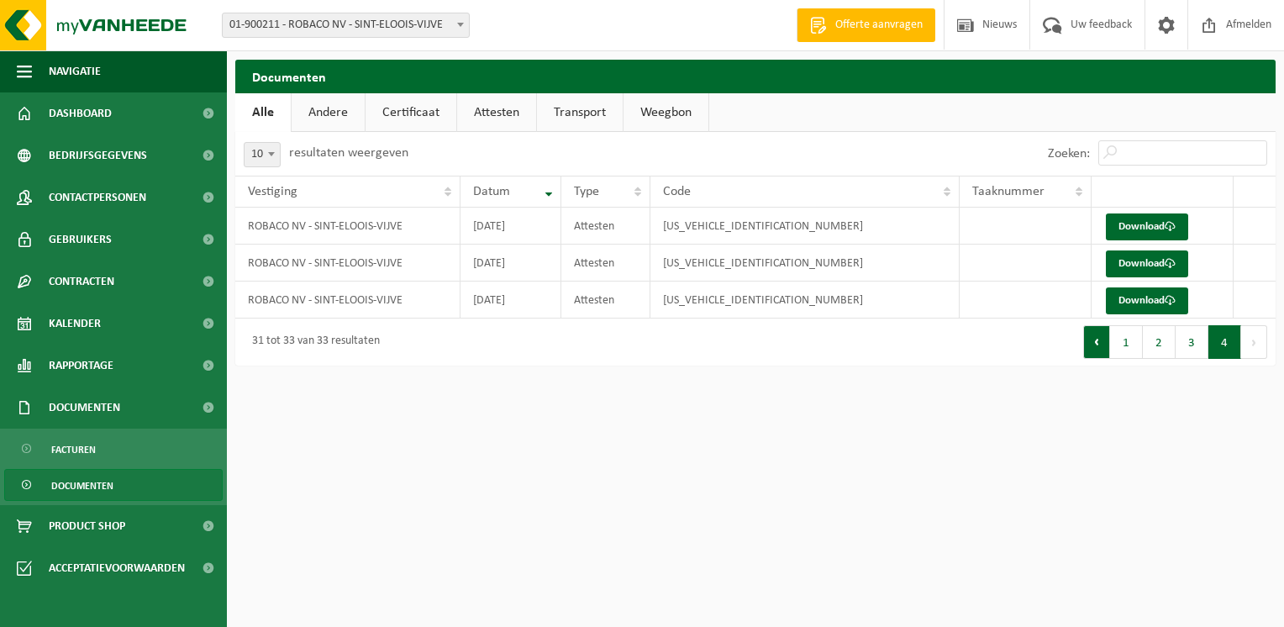
click at [1093, 344] on button "Vorige" at bounding box center [1096, 342] width 27 height 34
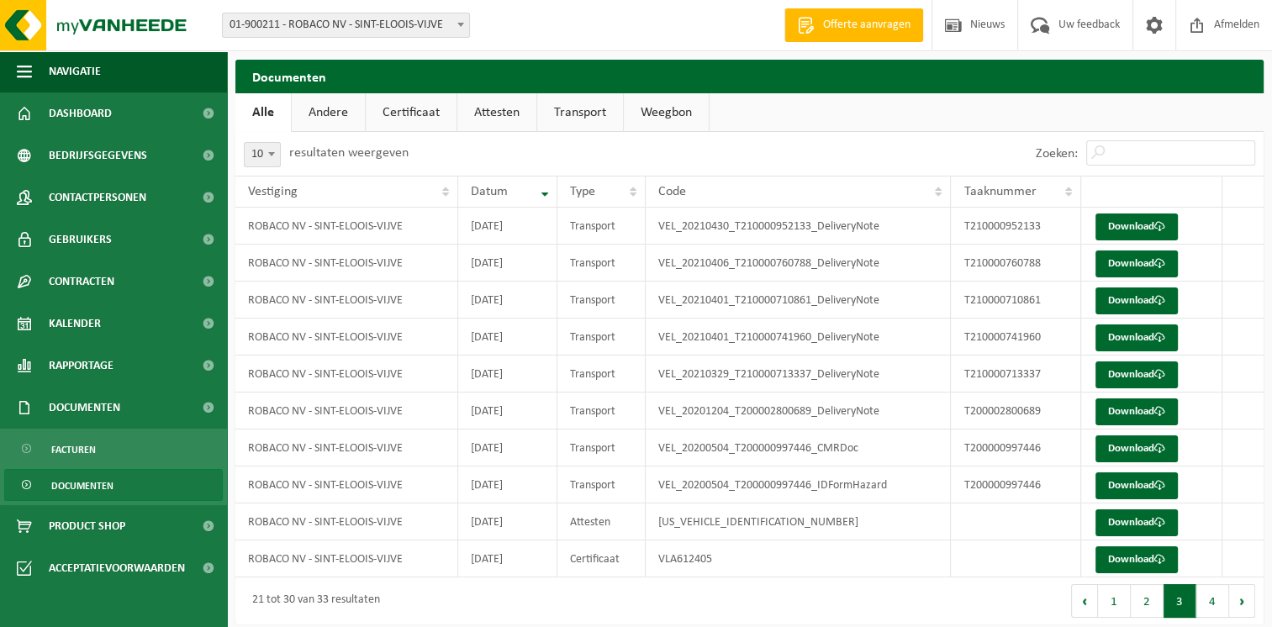
click at [82, 484] on span "Documenten" at bounding box center [82, 486] width 62 height 32
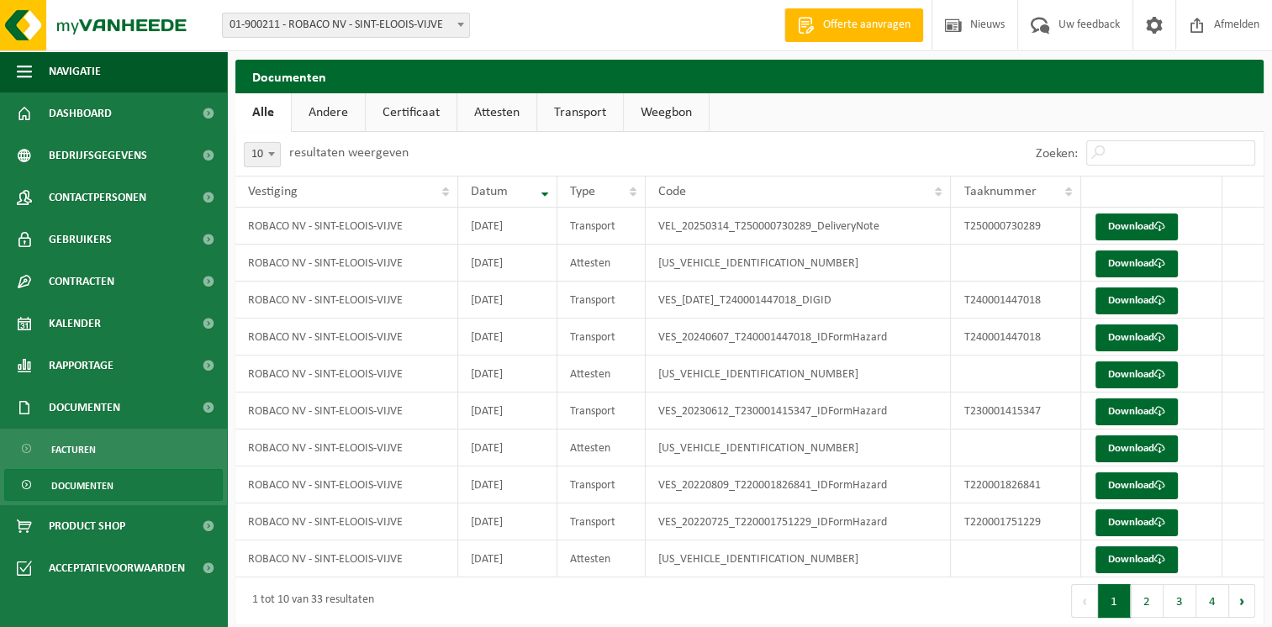
click at [414, 117] on link "Certificaat" at bounding box center [411, 112] width 91 height 39
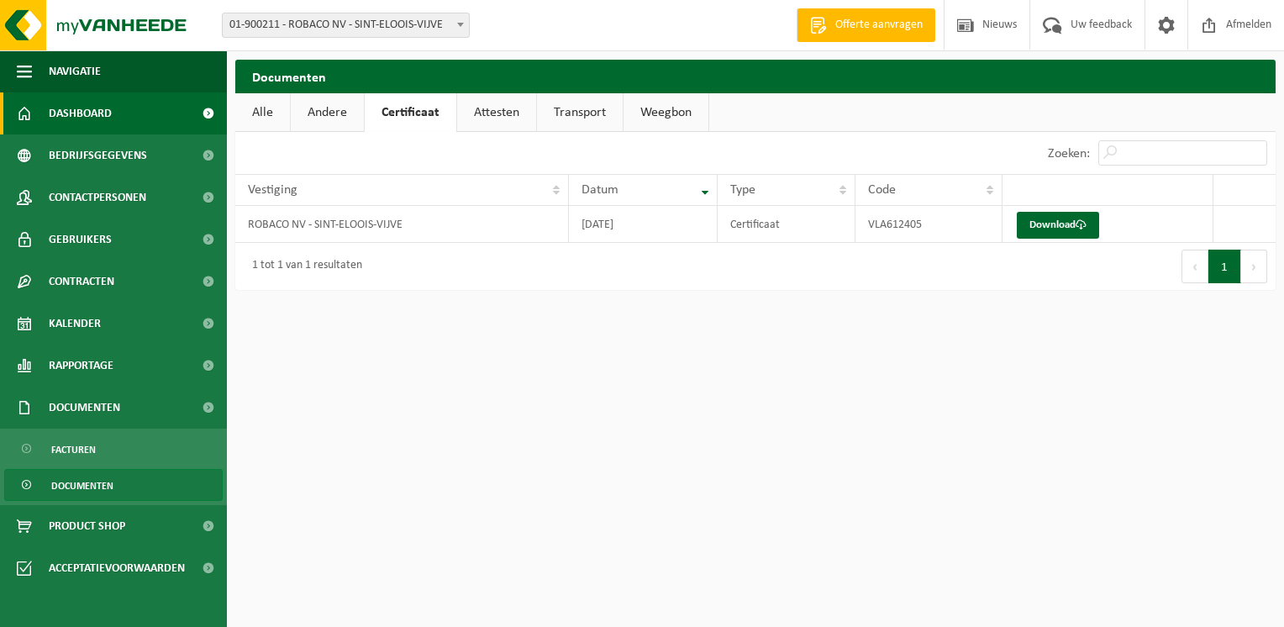
click at [91, 113] on span "Dashboard" at bounding box center [80, 113] width 63 height 42
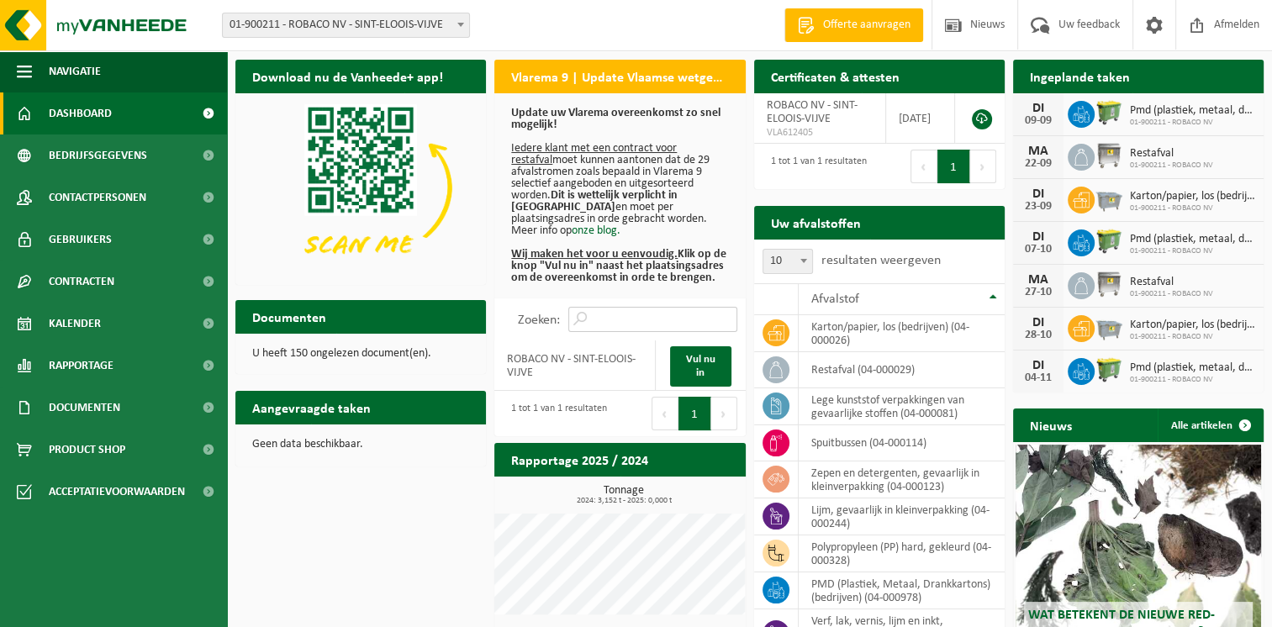
click at [619, 318] on input "Zoeken:" at bounding box center [652, 319] width 169 height 25
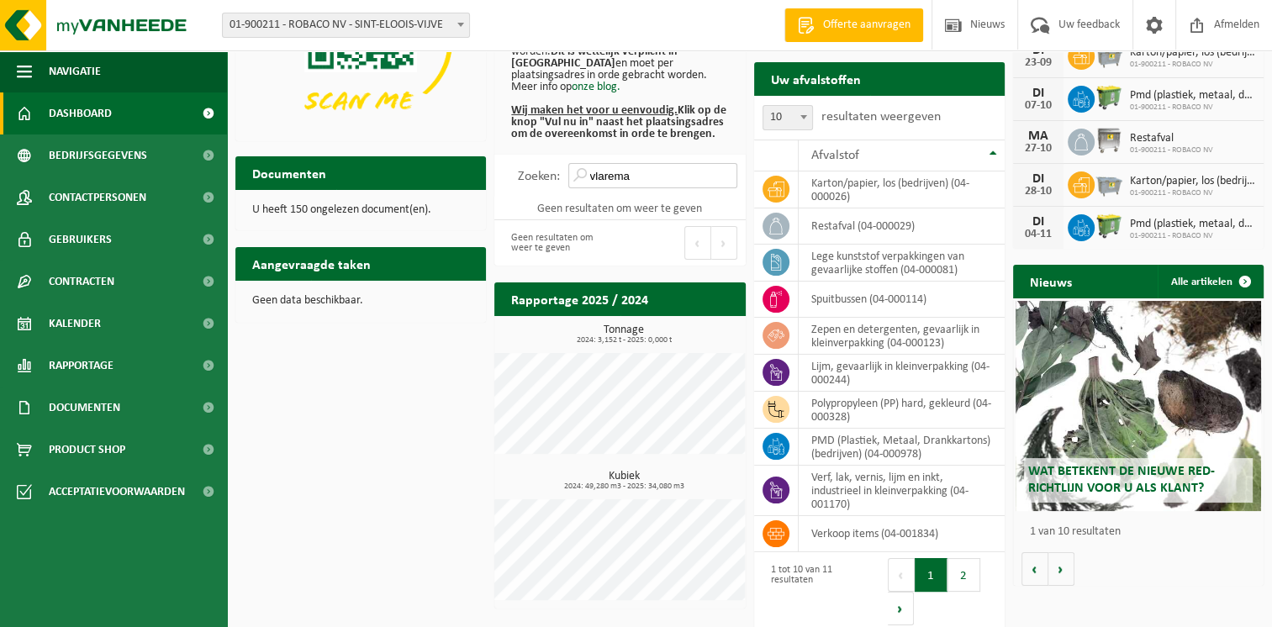
scroll to position [154, 0]
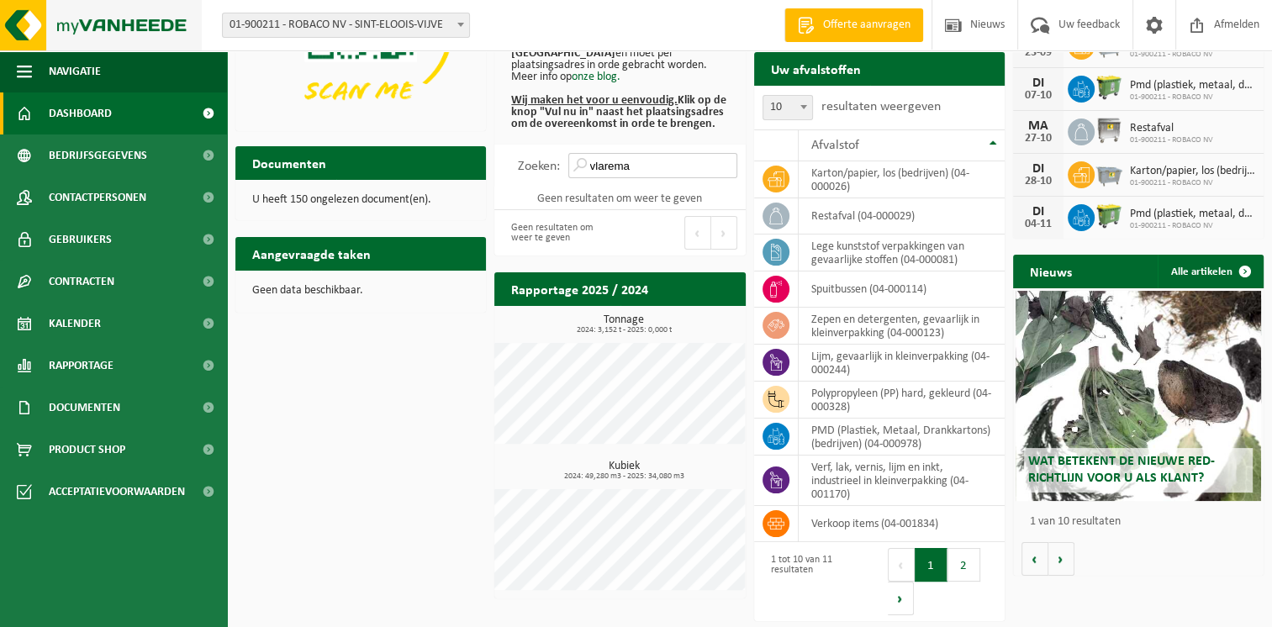
type input "vlarema"
click at [86, 22] on img at bounding box center [101, 25] width 202 height 50
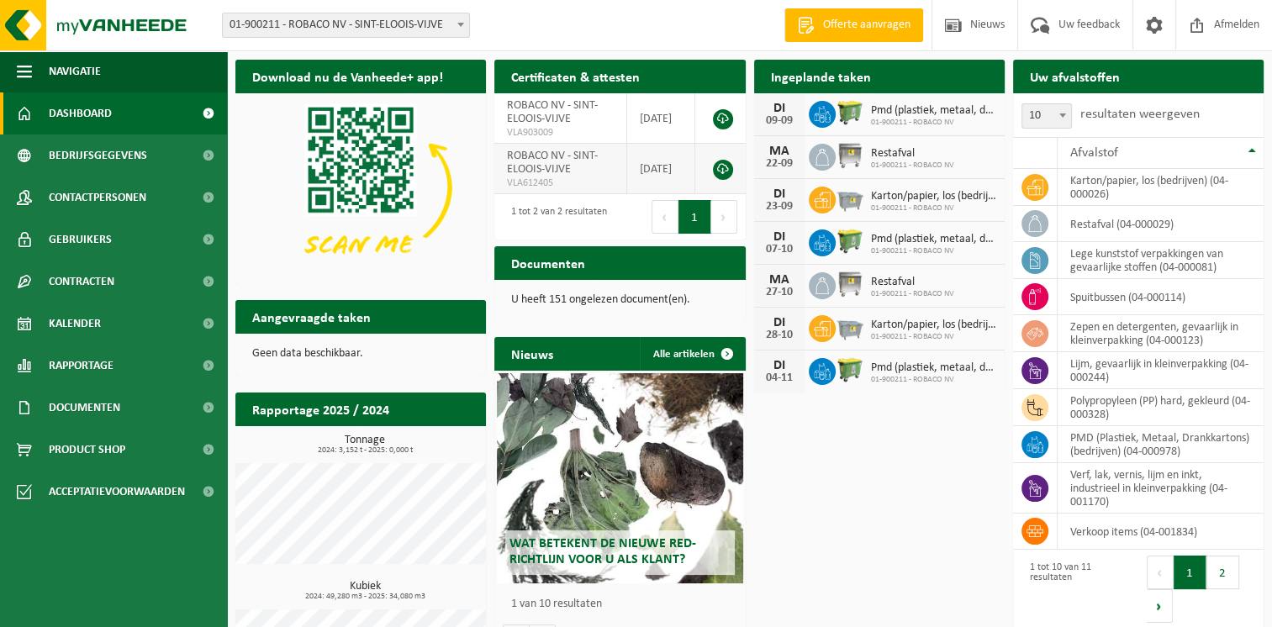
click at [721, 165] on link at bounding box center [723, 170] width 20 height 20
click at [721, 120] on link at bounding box center [723, 119] width 20 height 20
